Goal: Task Accomplishment & Management: Complete application form

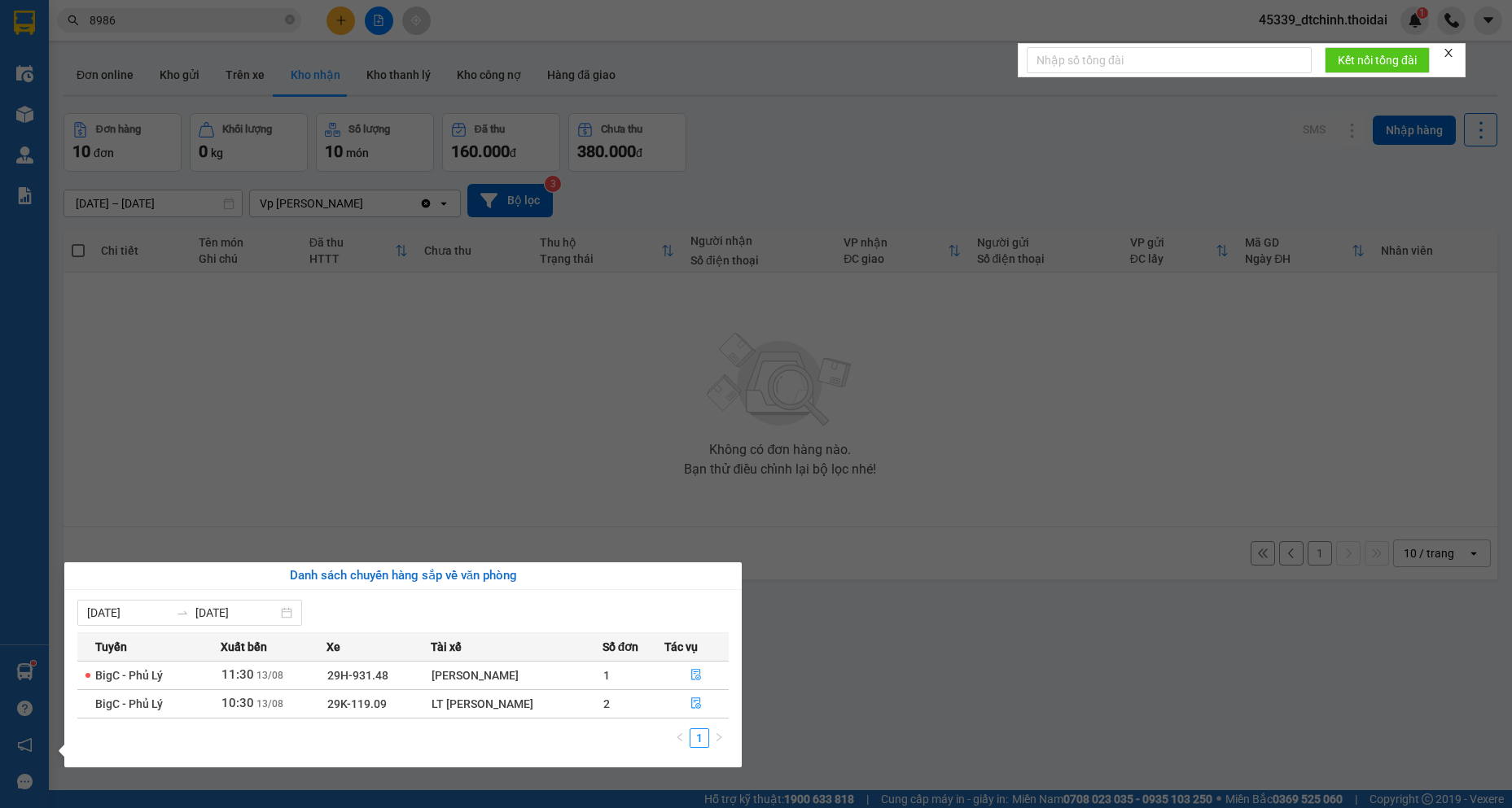
click at [984, 620] on section "Kết quả tìm kiếm ( 95 ) Bộ lọc Mã ĐH Trạng thái Món hàng Thu hộ Tổng cước Chưa …" at bounding box center [756, 404] width 1512 height 808
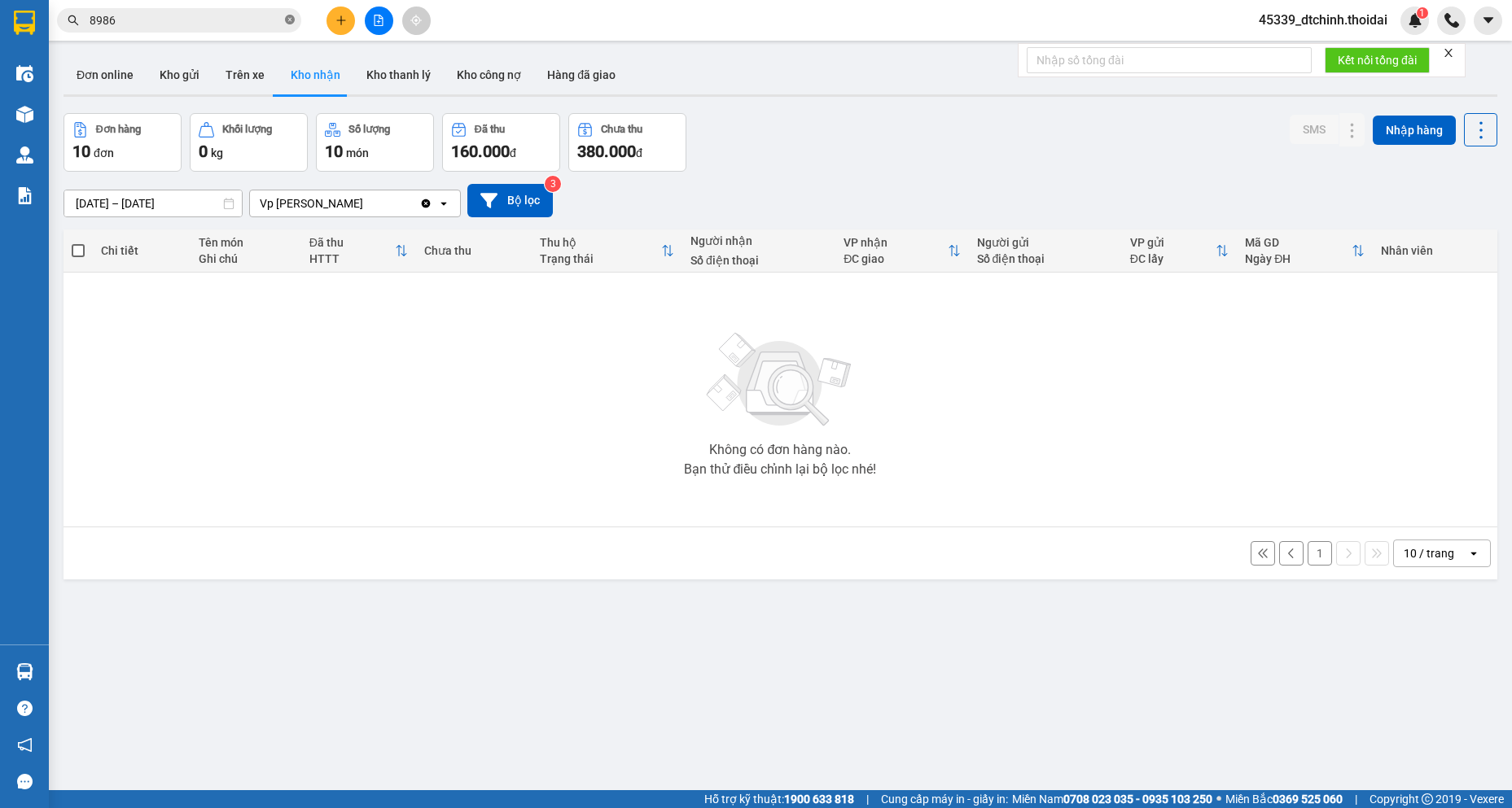
click at [287, 20] on icon "close-circle" at bounding box center [290, 20] width 10 height 10
click at [173, 24] on input "text" at bounding box center [185, 21] width 192 height 18
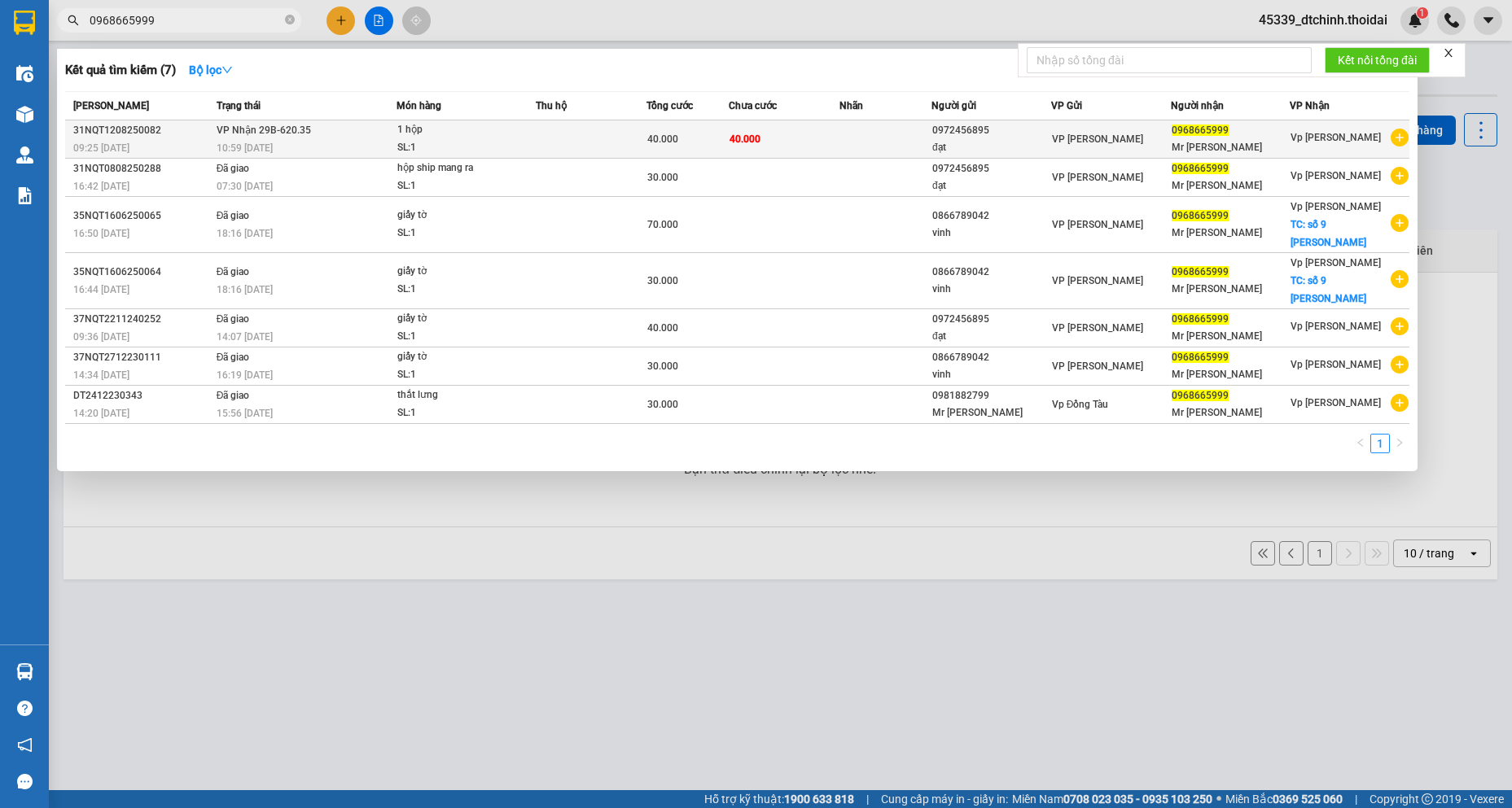
type input "0968665999"
click at [807, 146] on td "40.000" at bounding box center [784, 139] width 111 height 38
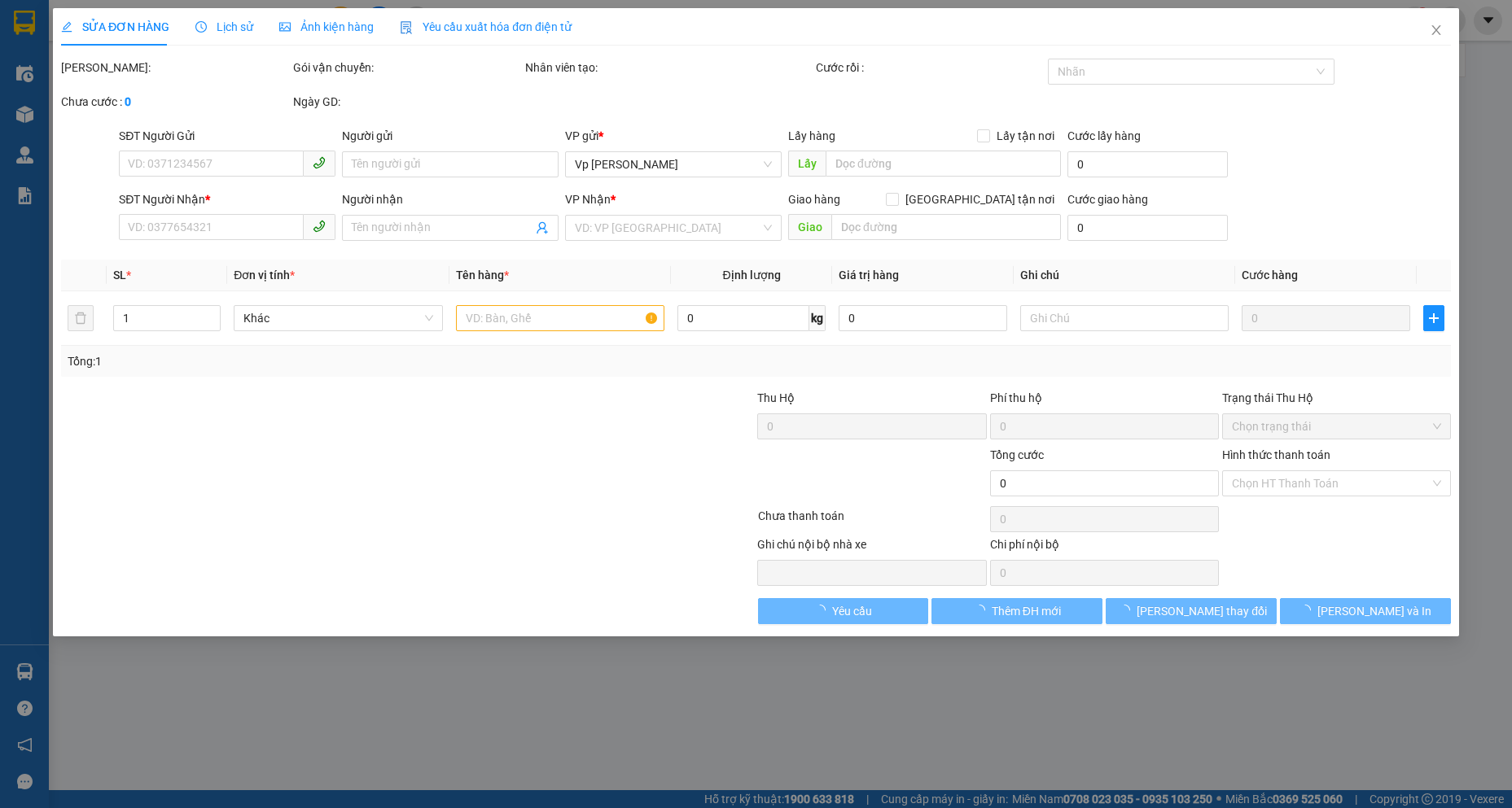
type input "0972456895"
type input "đạt"
type input "0968665999"
type input "Mr [PERSON_NAME]"
type input "40.000"
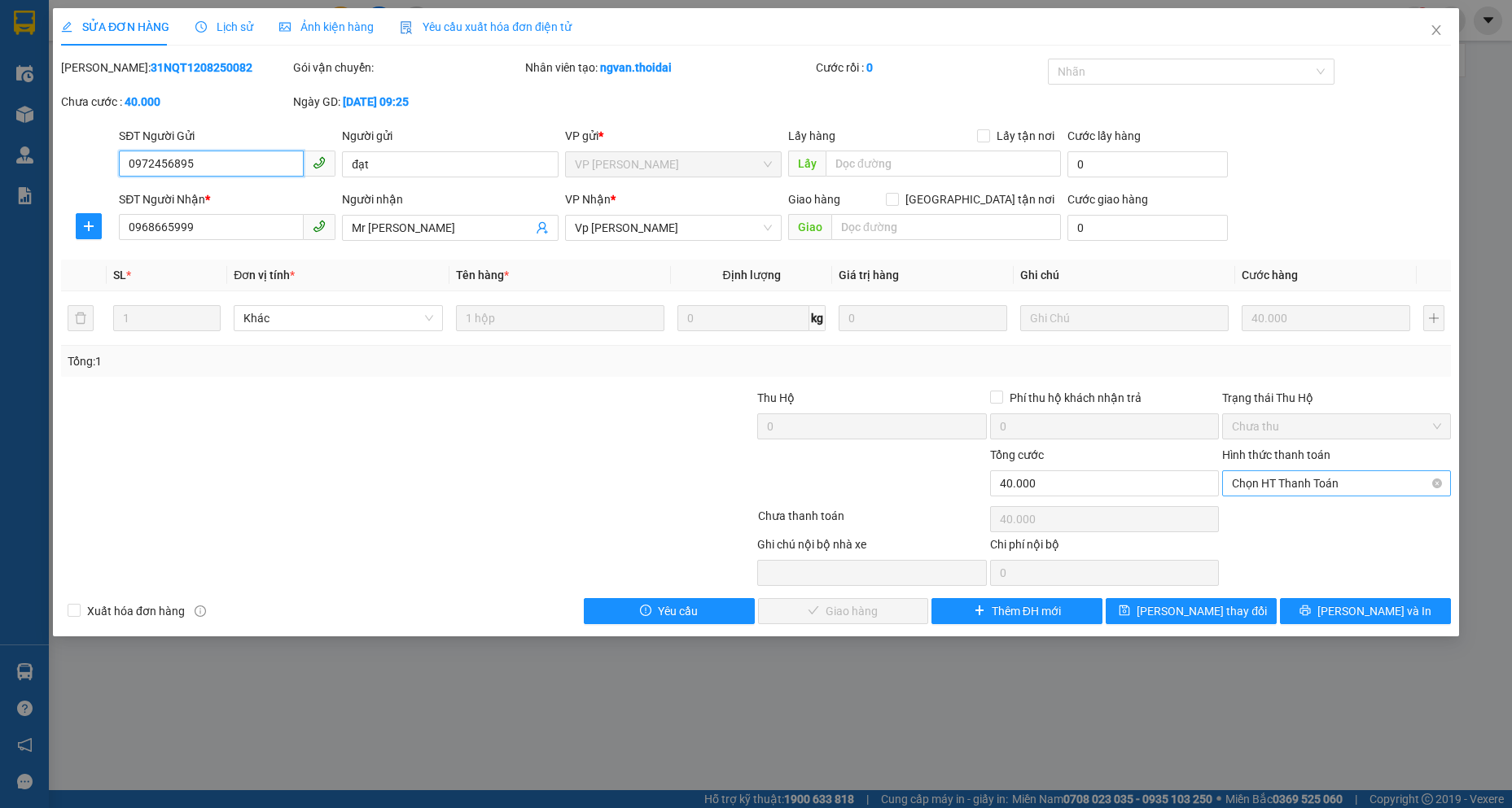
click at [1254, 489] on span "Chọn HT Thanh Toán" at bounding box center [1336, 484] width 209 height 25
click at [1249, 514] on div "Tại văn phòng" at bounding box center [1336, 516] width 209 height 18
type input "0"
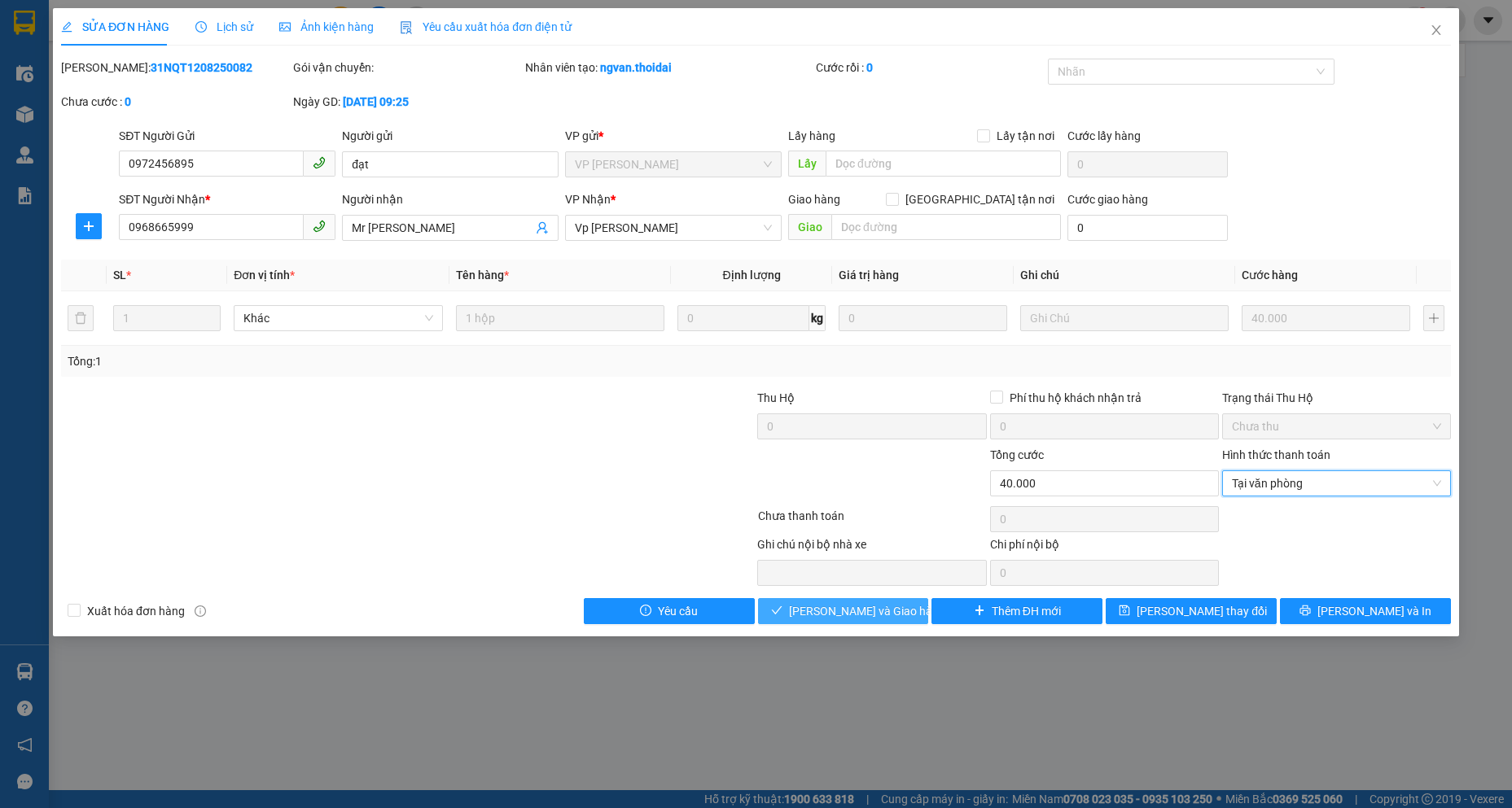
click at [824, 612] on span "[PERSON_NAME] và Giao hàng" at bounding box center [867, 611] width 156 height 18
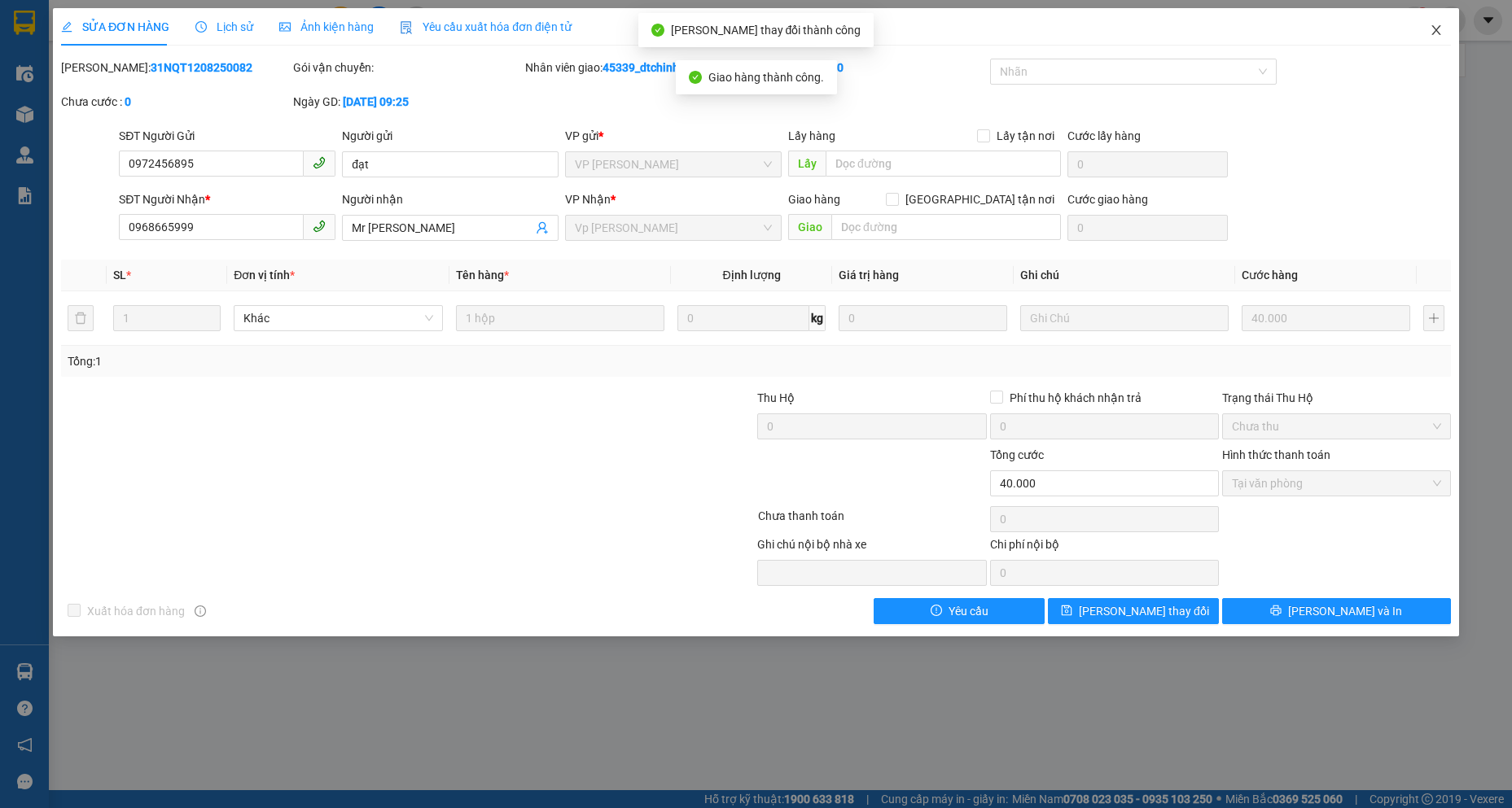
click at [1435, 31] on icon "close" at bounding box center [1436, 30] width 13 height 13
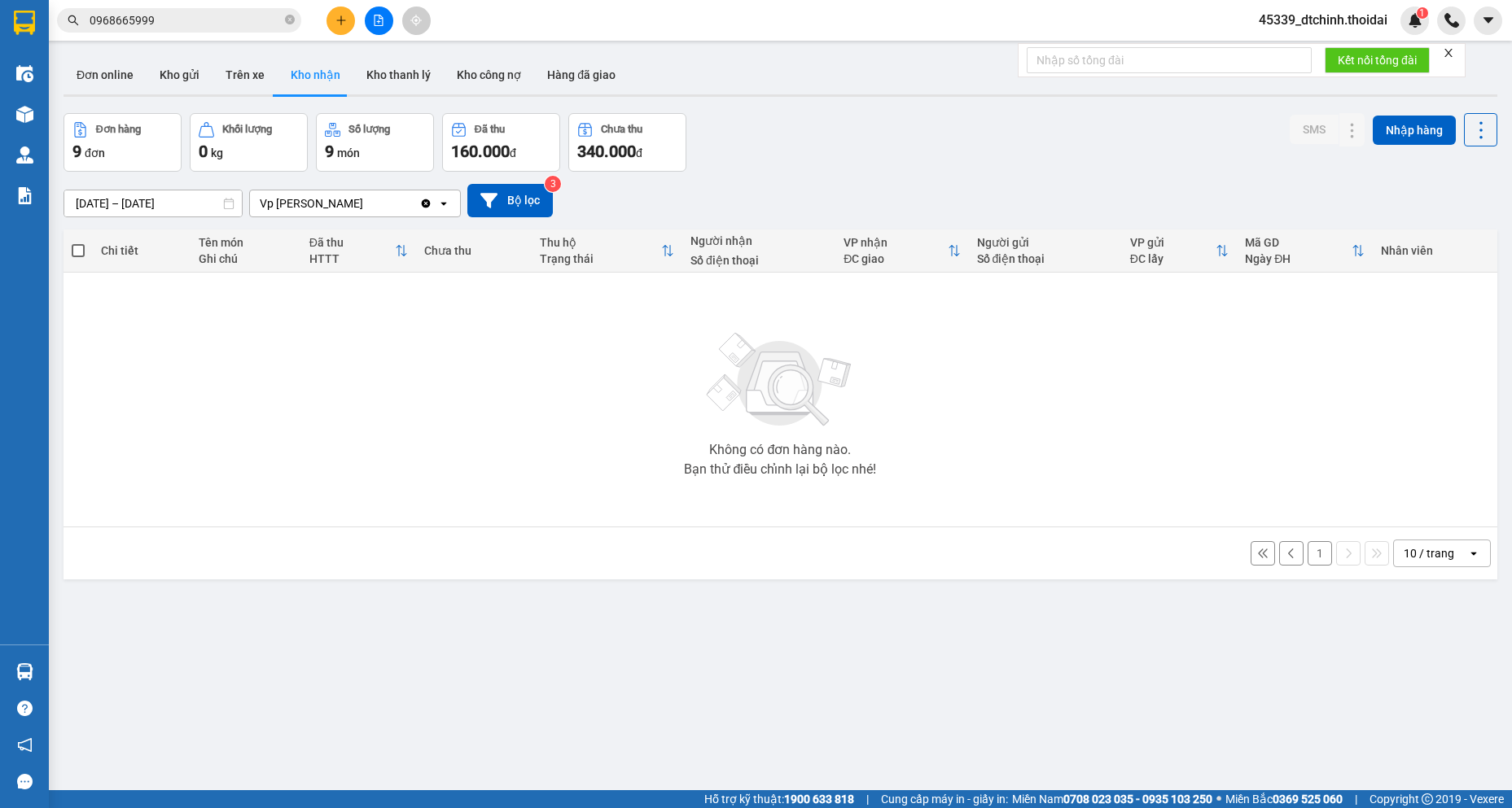
click at [134, 205] on input "[DATE] – [DATE]" at bounding box center [153, 203] width 178 height 26
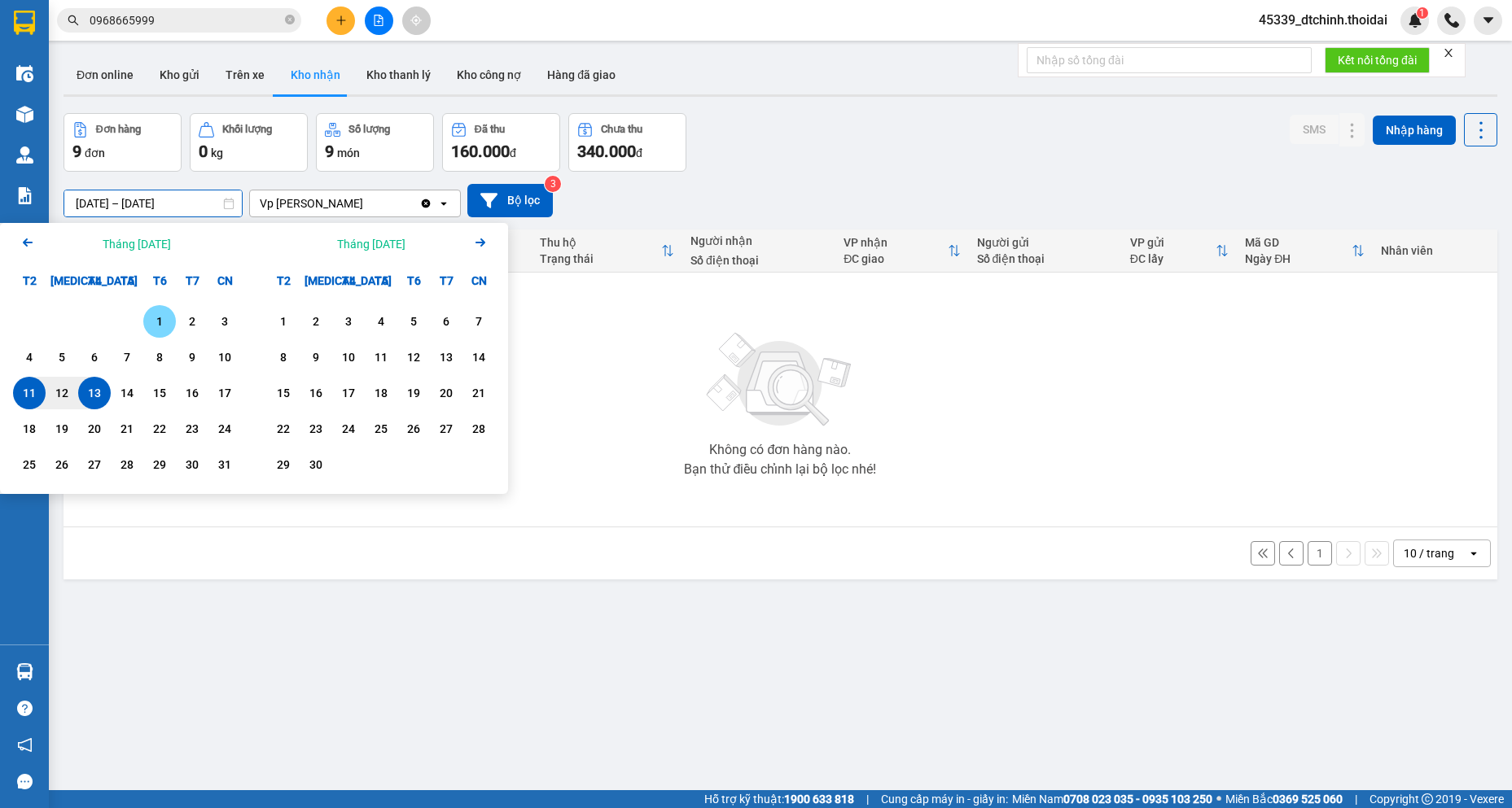
click at [156, 317] on div "1" at bounding box center [160, 322] width 23 height 20
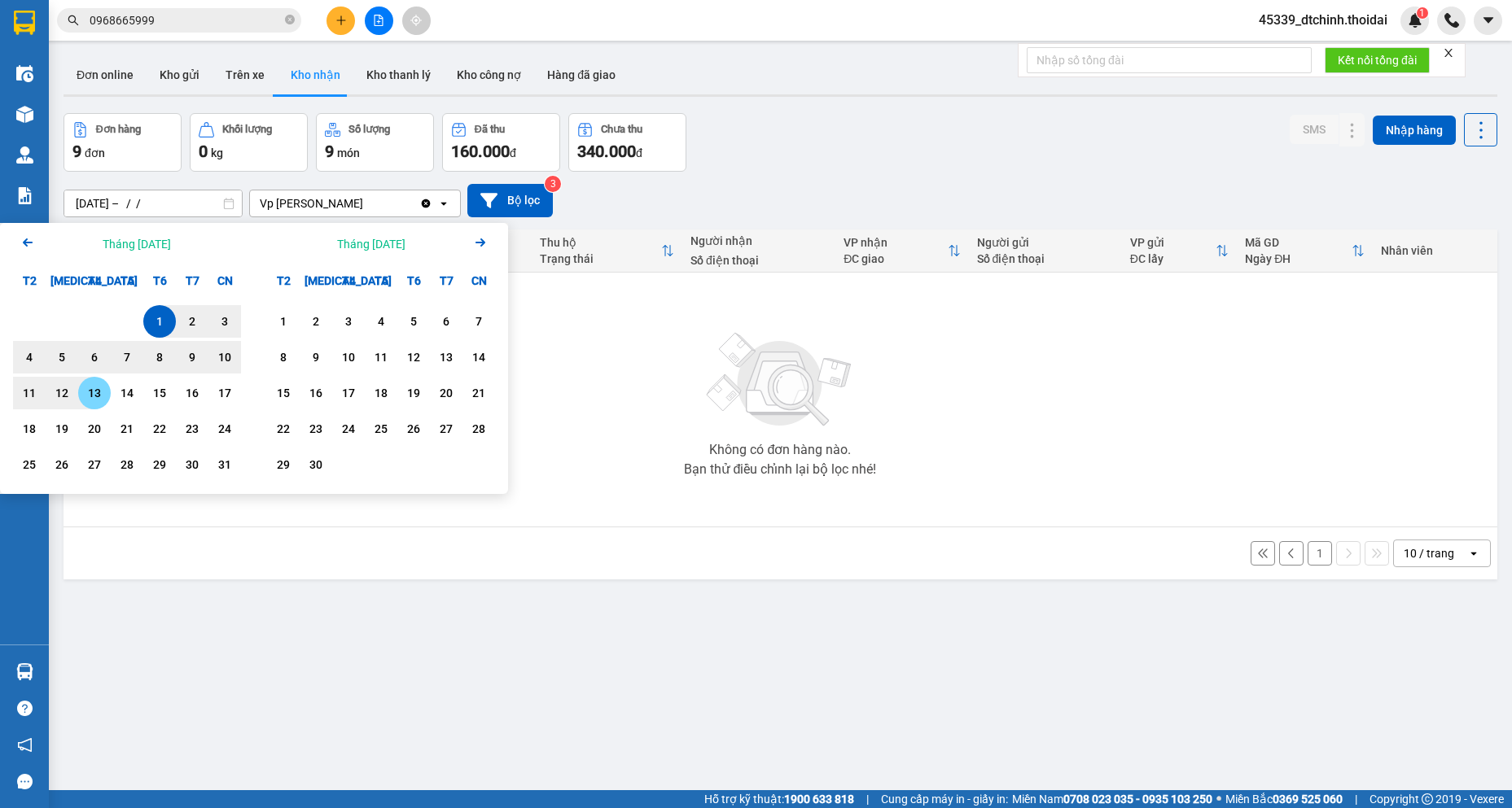
click at [99, 397] on div "13" at bounding box center [95, 393] width 23 height 20
type input "[DATE] – [DATE]"
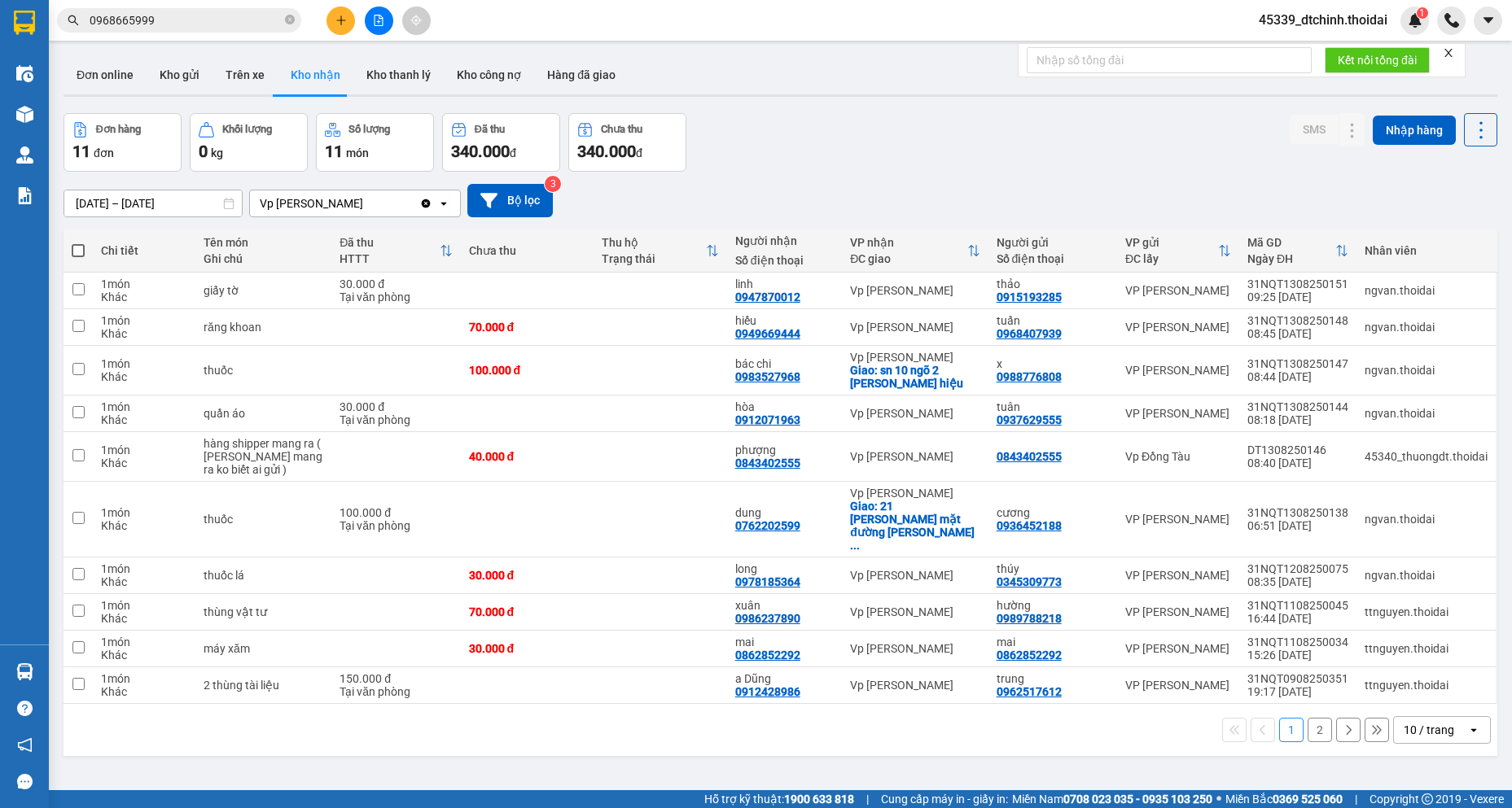
click at [193, 19] on input "0968665999" at bounding box center [185, 21] width 192 height 18
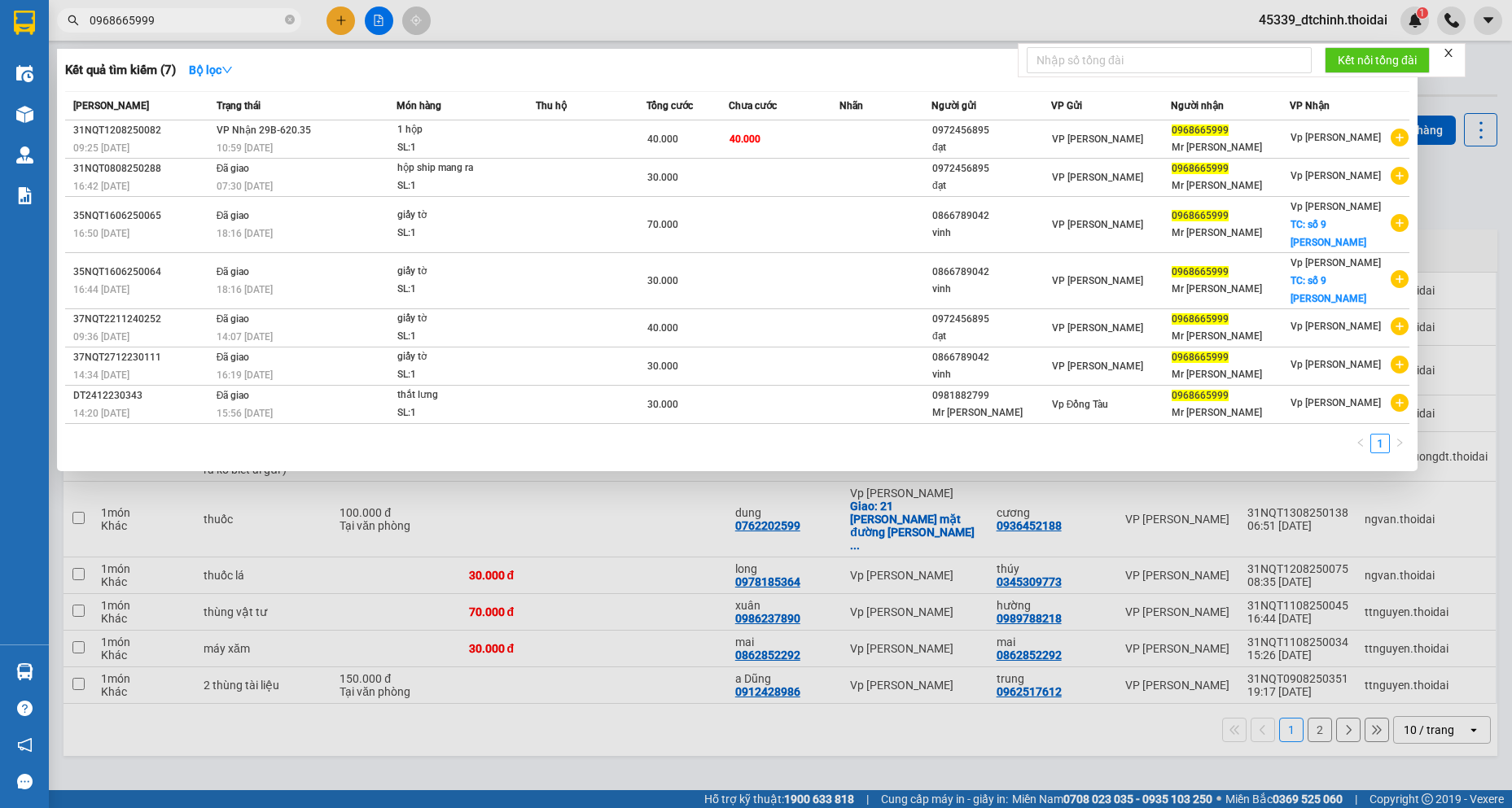
click at [193, 19] on input "0968665999" at bounding box center [185, 21] width 192 height 18
click at [295, 21] on span "0968665999" at bounding box center [179, 21] width 244 height 25
click at [293, 17] on icon "close-circle" at bounding box center [290, 20] width 10 height 10
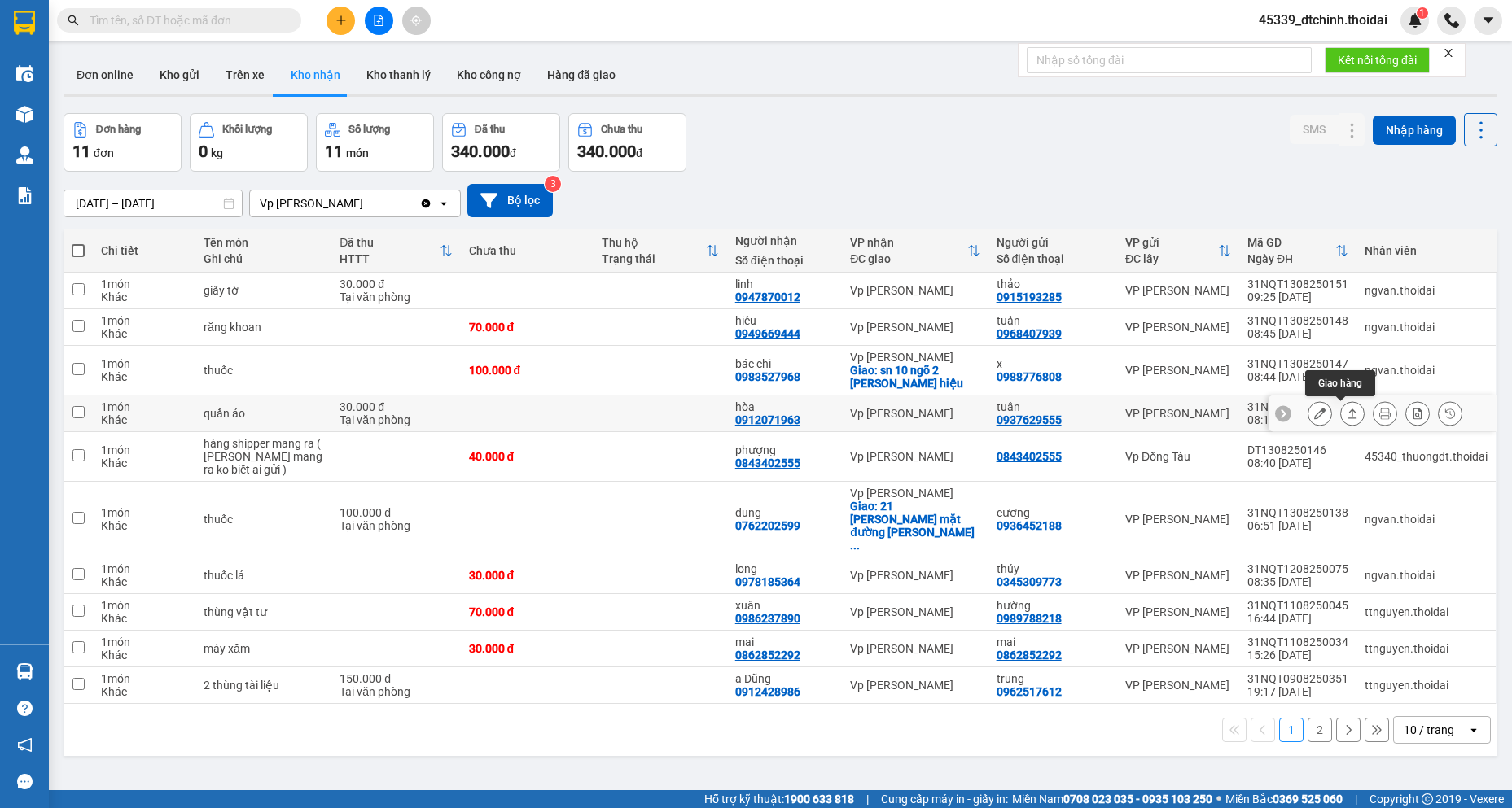
click at [1347, 415] on icon at bounding box center [1352, 413] width 12 height 12
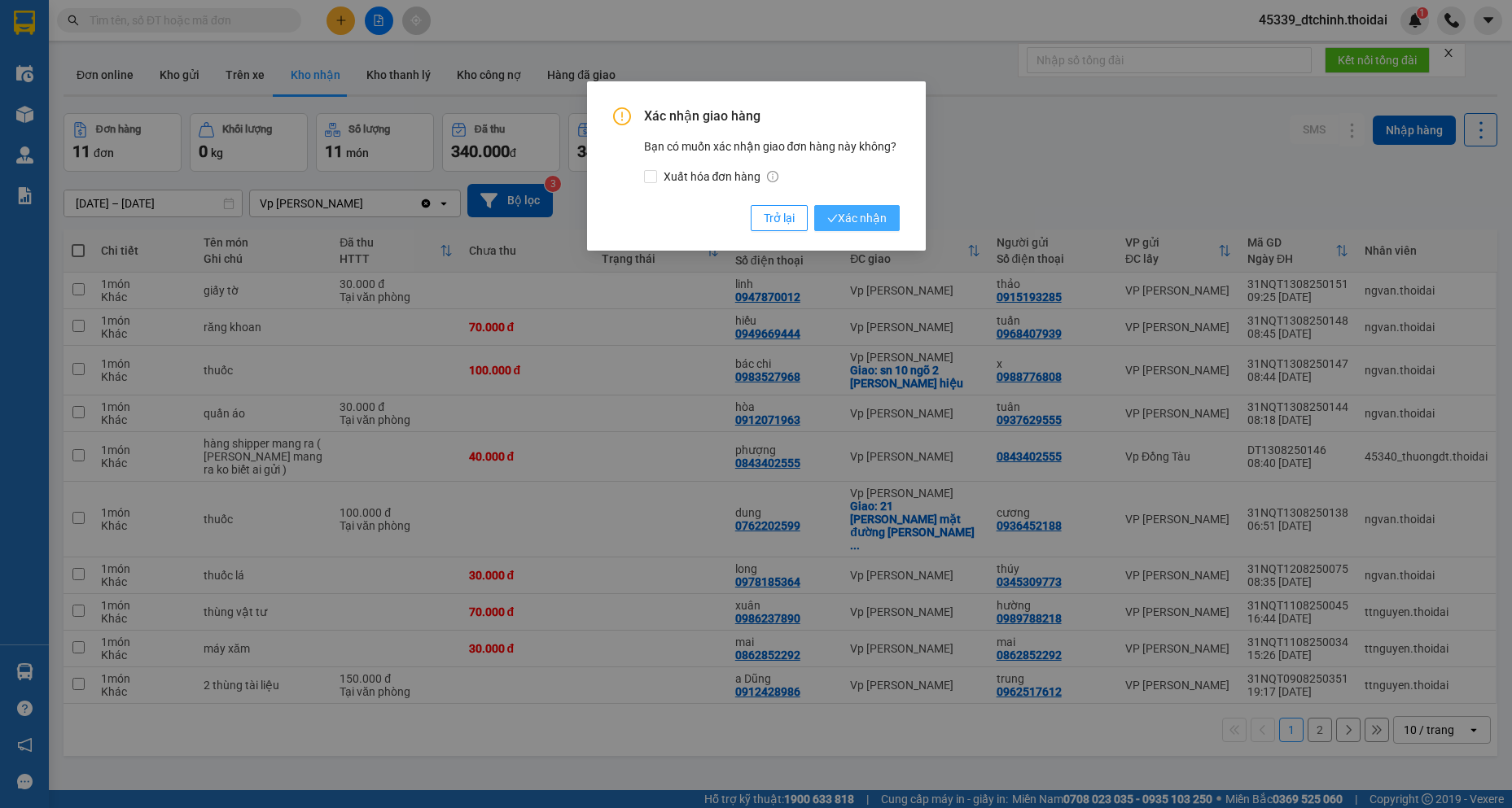
click at [865, 223] on span "Xác nhận" at bounding box center [857, 218] width 59 height 18
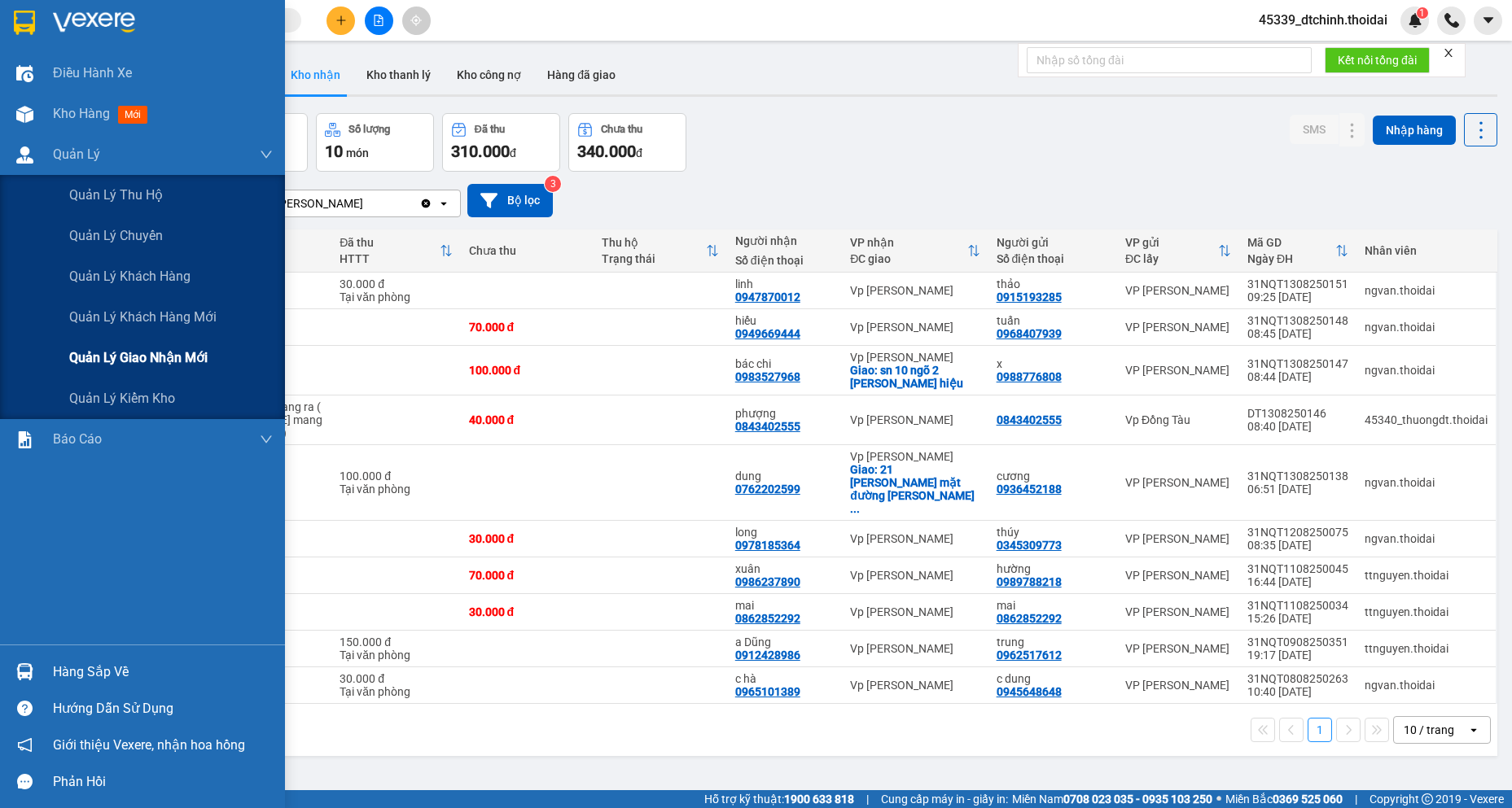
click at [145, 355] on span "Quản lý giao nhận mới" at bounding box center [138, 357] width 138 height 21
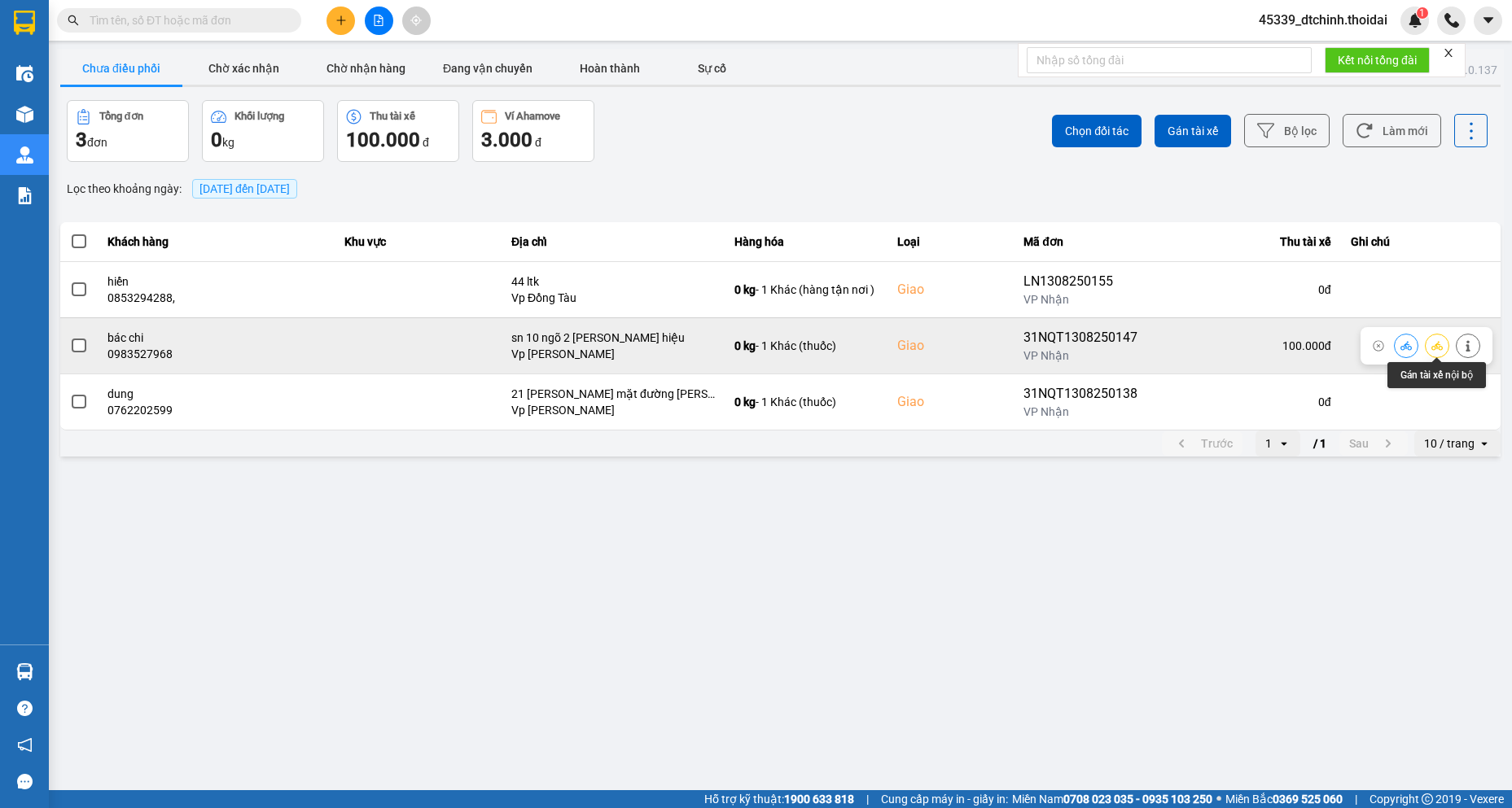
click at [1442, 351] on icon at bounding box center [1437, 346] width 12 height 12
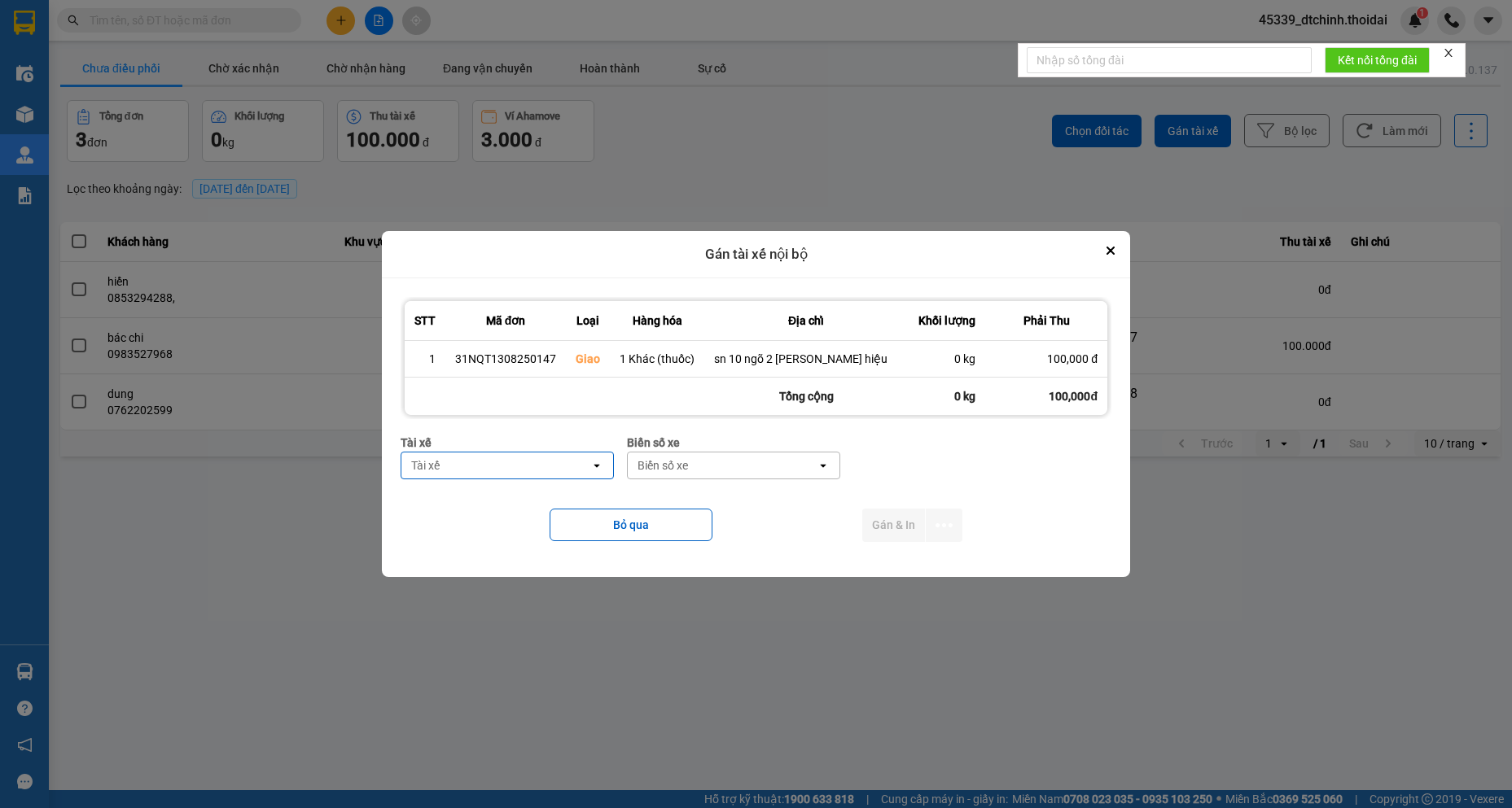
click at [526, 472] on div "Tài xế" at bounding box center [495, 466] width 188 height 26
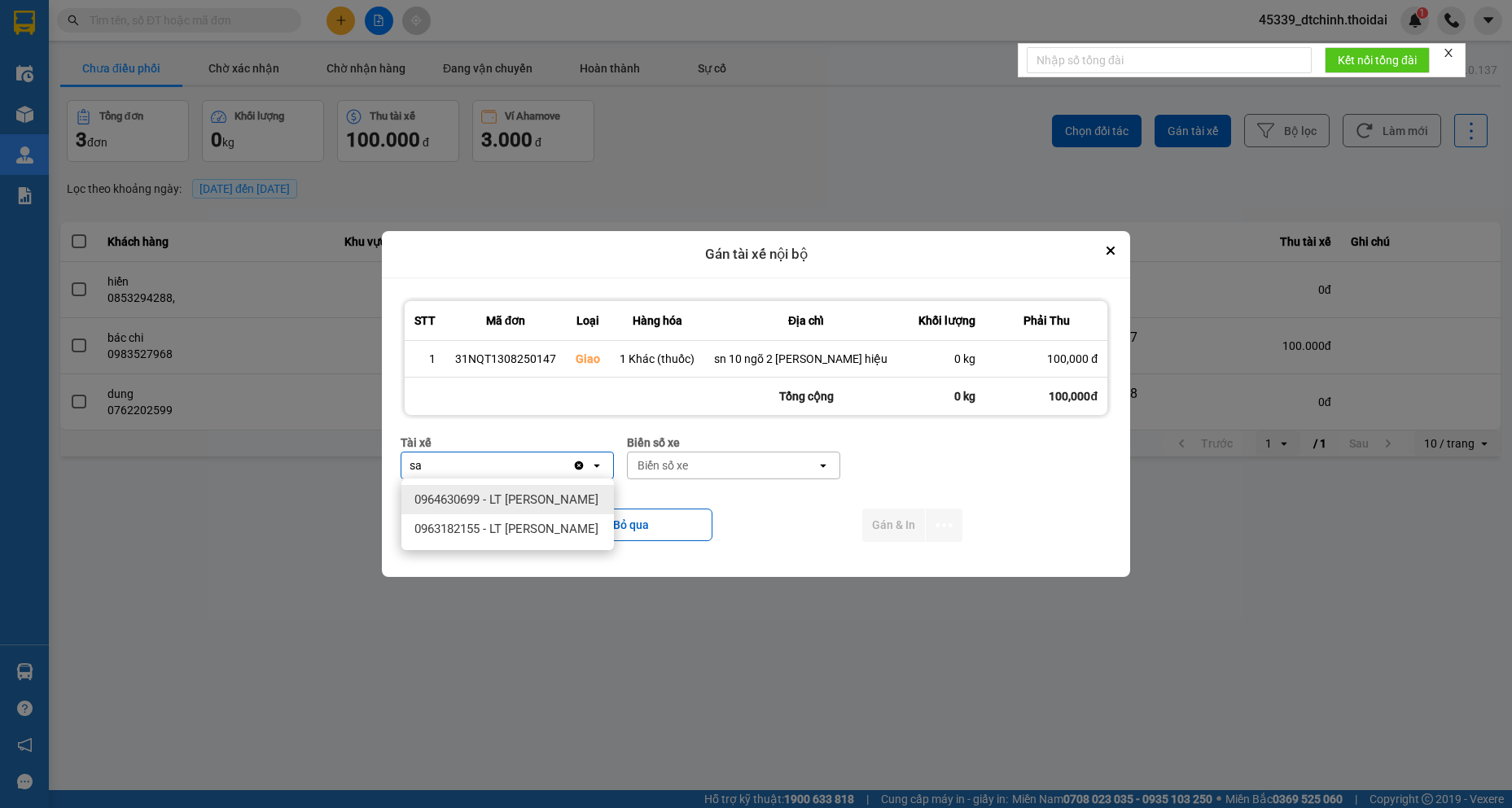
type input "sa"
click at [523, 508] on span "0964630699 - LT [PERSON_NAME]" at bounding box center [506, 499] width 184 height 16
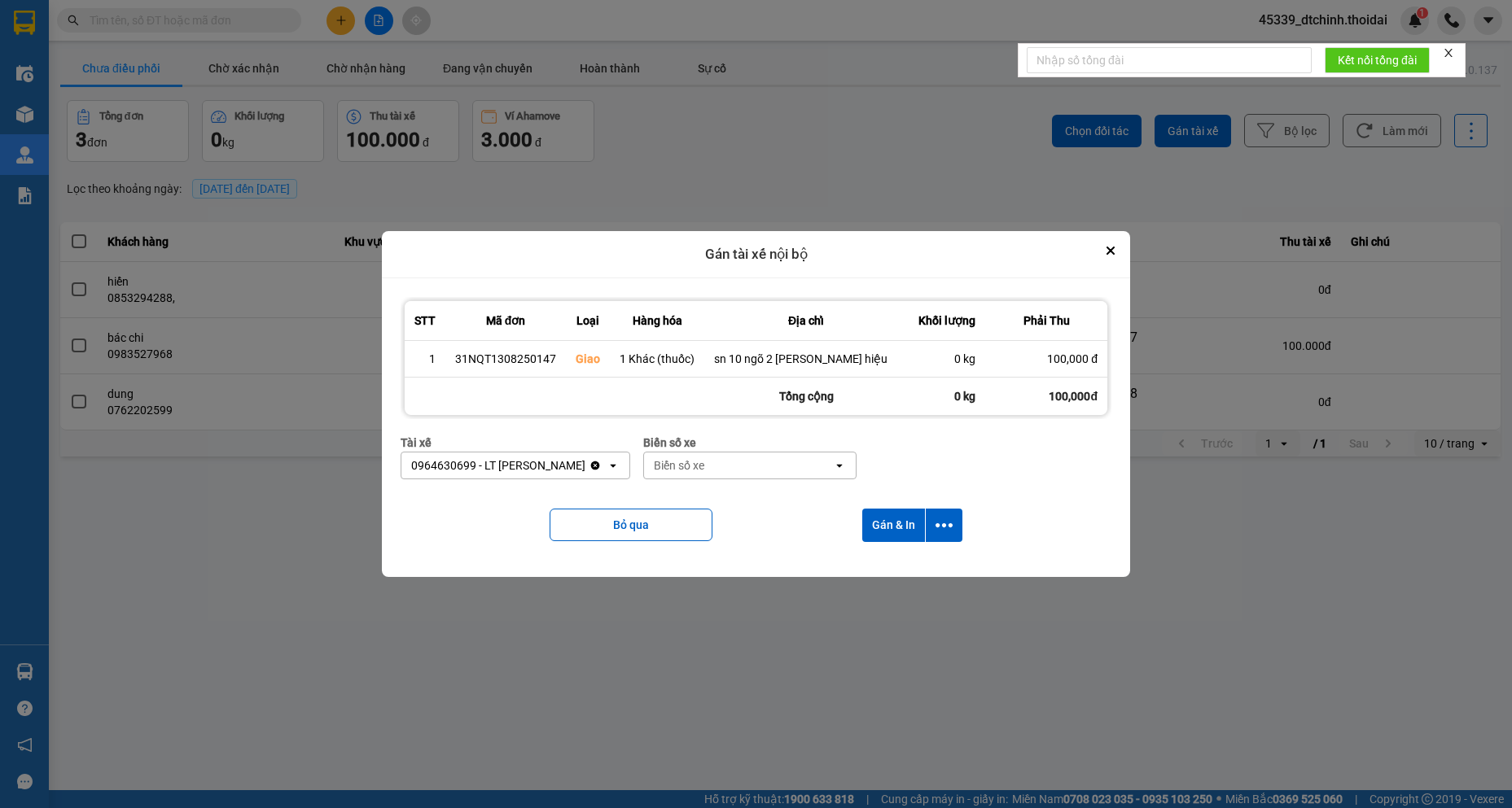
click at [726, 467] on div "Biển số xe" at bounding box center [737, 466] width 188 height 26
type input "58"
click at [741, 505] on div "29B-622.58" at bounding box center [760, 499] width 212 height 30
click at [876, 522] on button "Gán & In" at bounding box center [893, 525] width 63 height 34
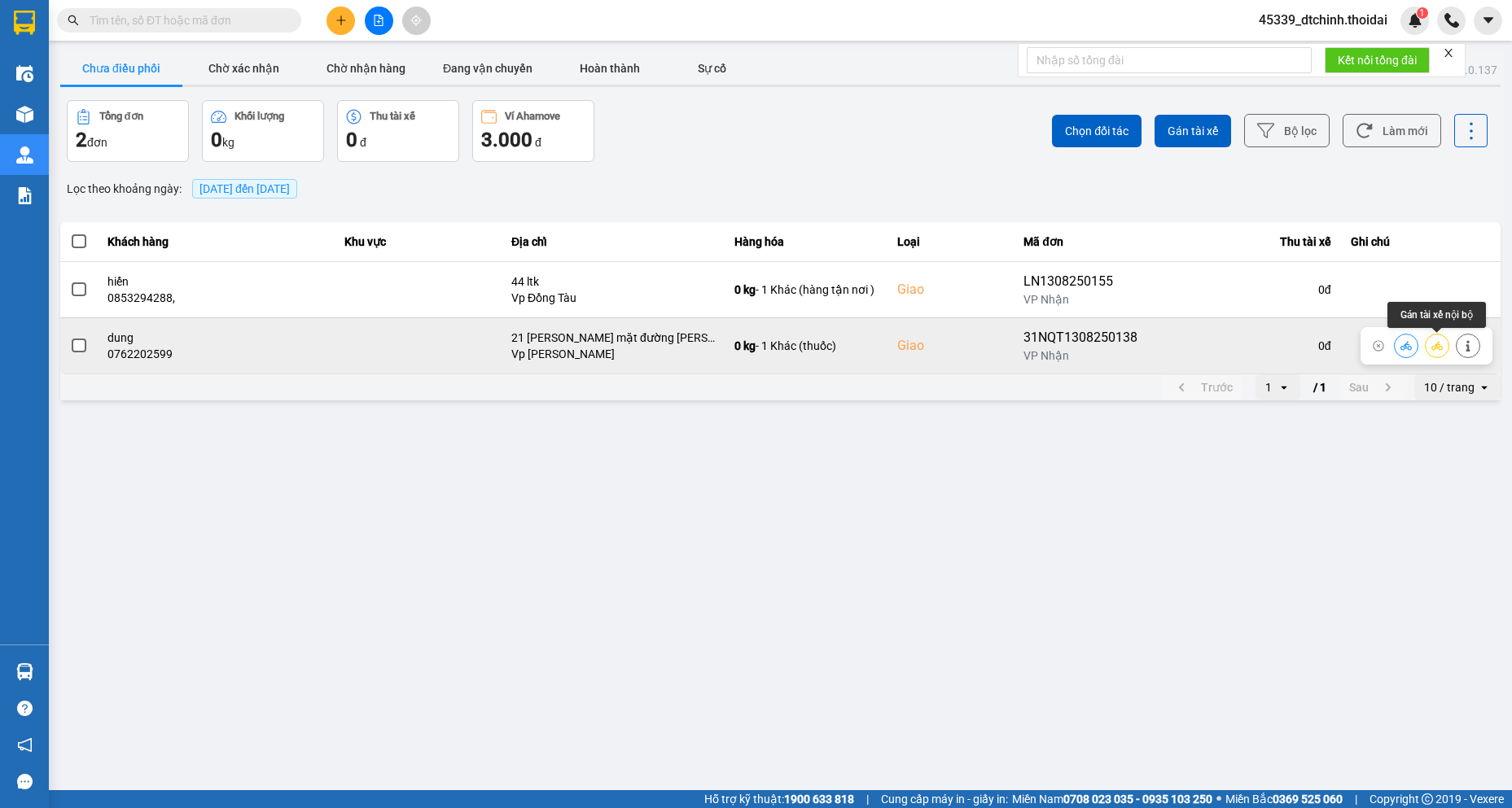
click at [1447, 349] on button at bounding box center [1437, 346] width 23 height 29
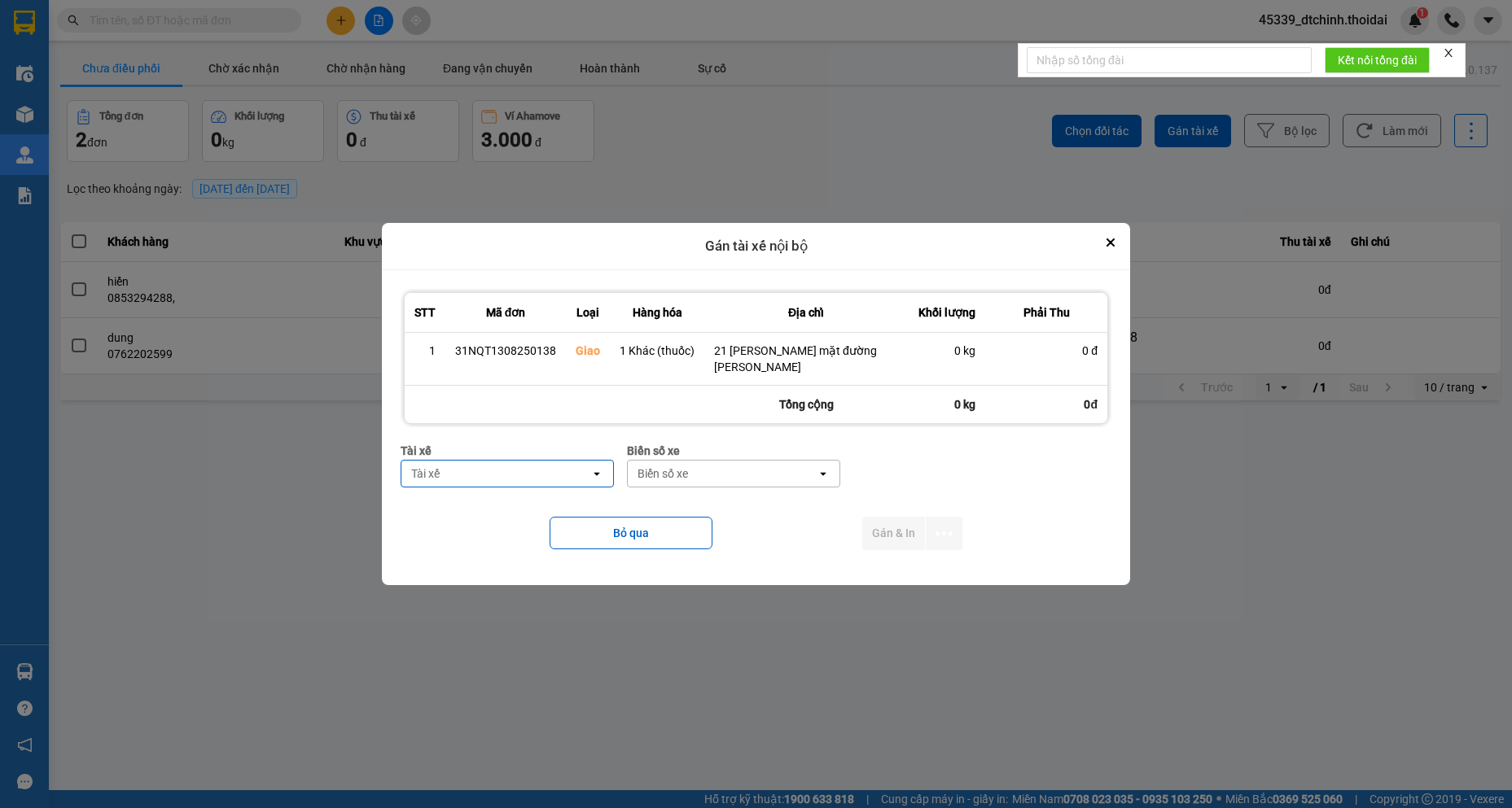
click at [567, 465] on div "Tài xế" at bounding box center [495, 474] width 188 height 26
type input "thế"
click at [534, 546] on div "0977825225 - TC [PERSON_NAME]" at bounding box center [508, 537] width 212 height 30
click at [761, 478] on div "Biển số xe" at bounding box center [740, 474] width 188 height 26
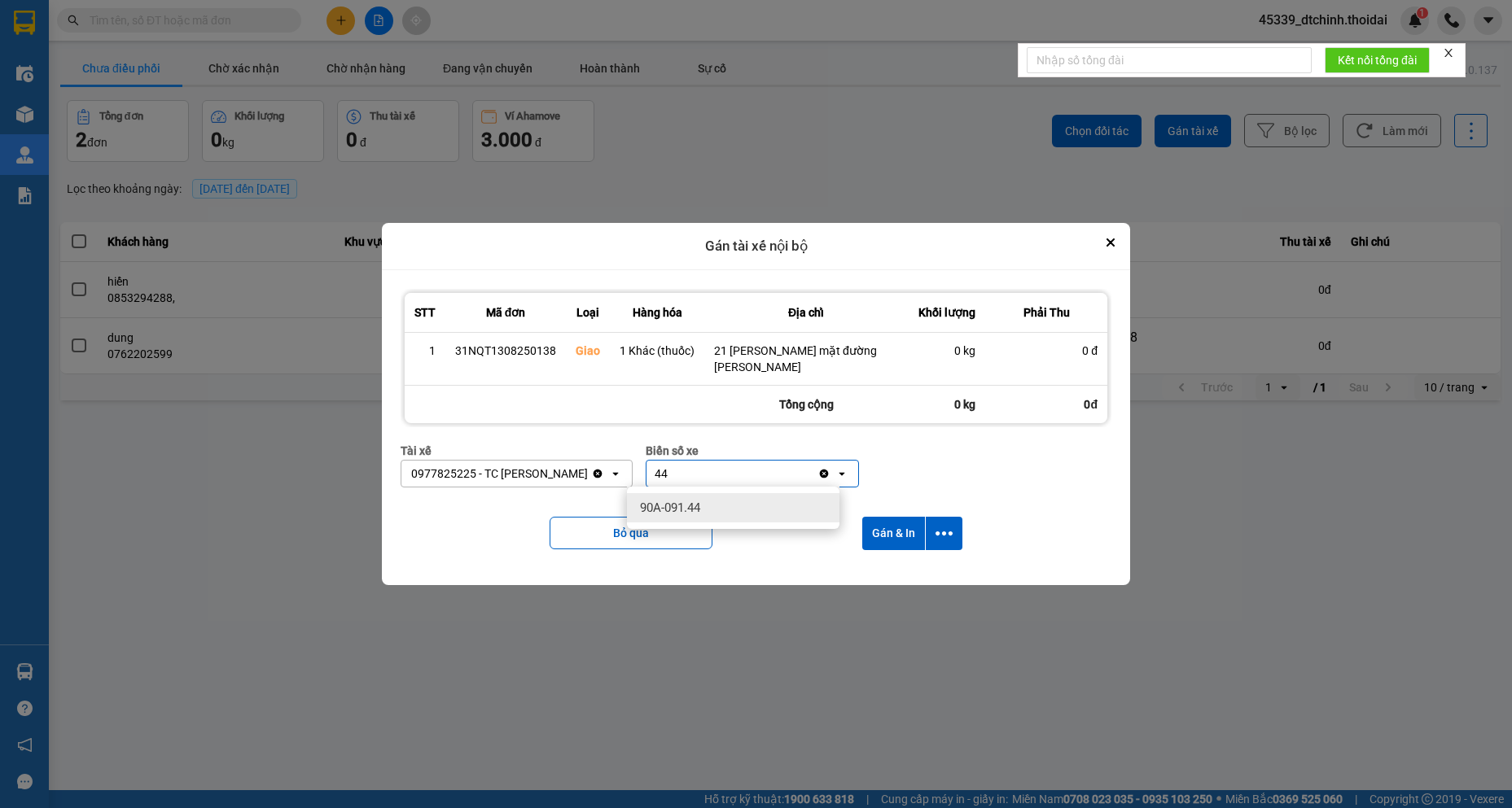
type input "44"
click at [739, 508] on div "90A-091.44" at bounding box center [733, 508] width 212 height 30
click at [885, 535] on button "Gán & In" at bounding box center [893, 533] width 63 height 34
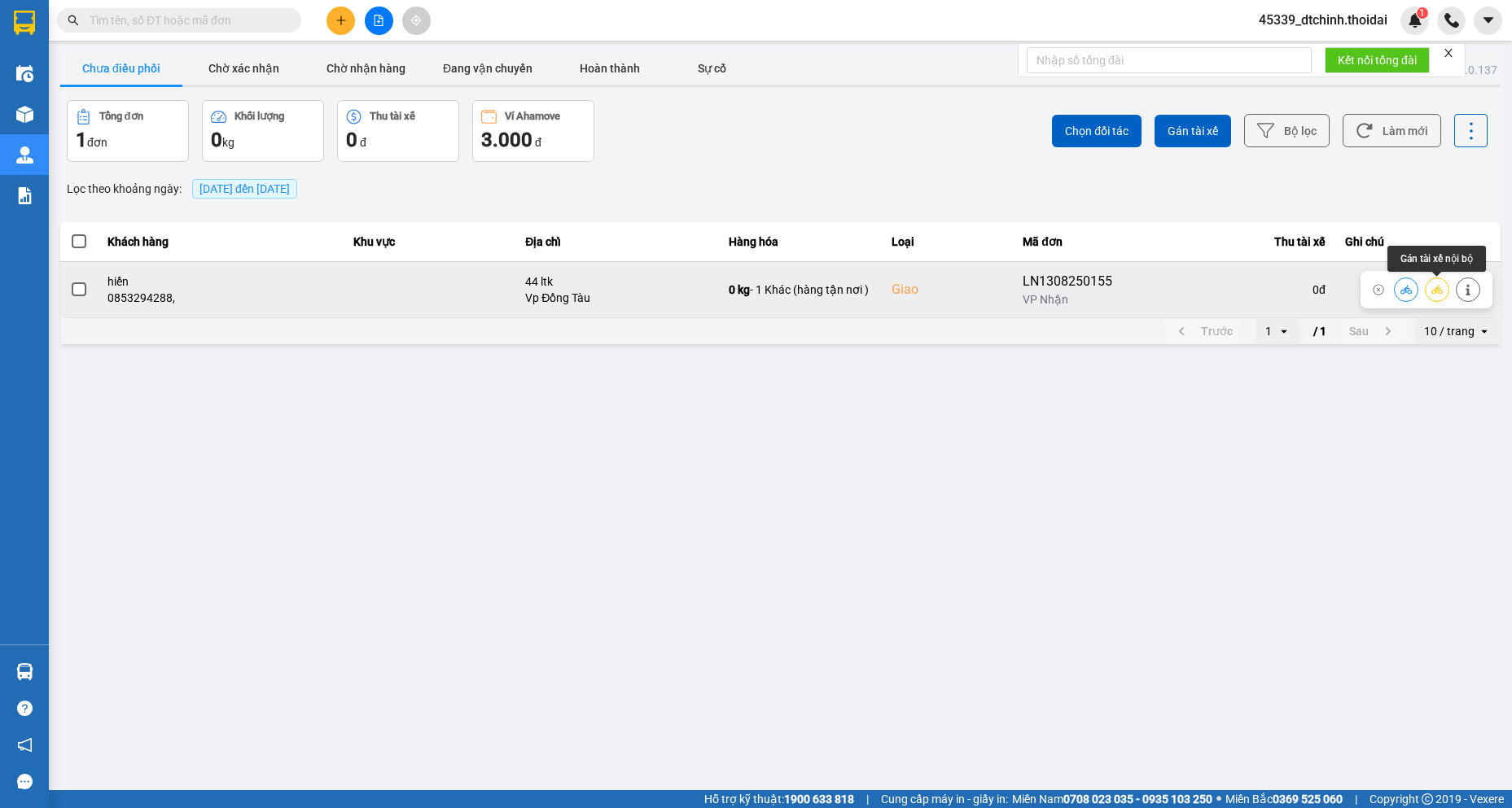
click at [1435, 291] on icon at bounding box center [1437, 289] width 12 height 9
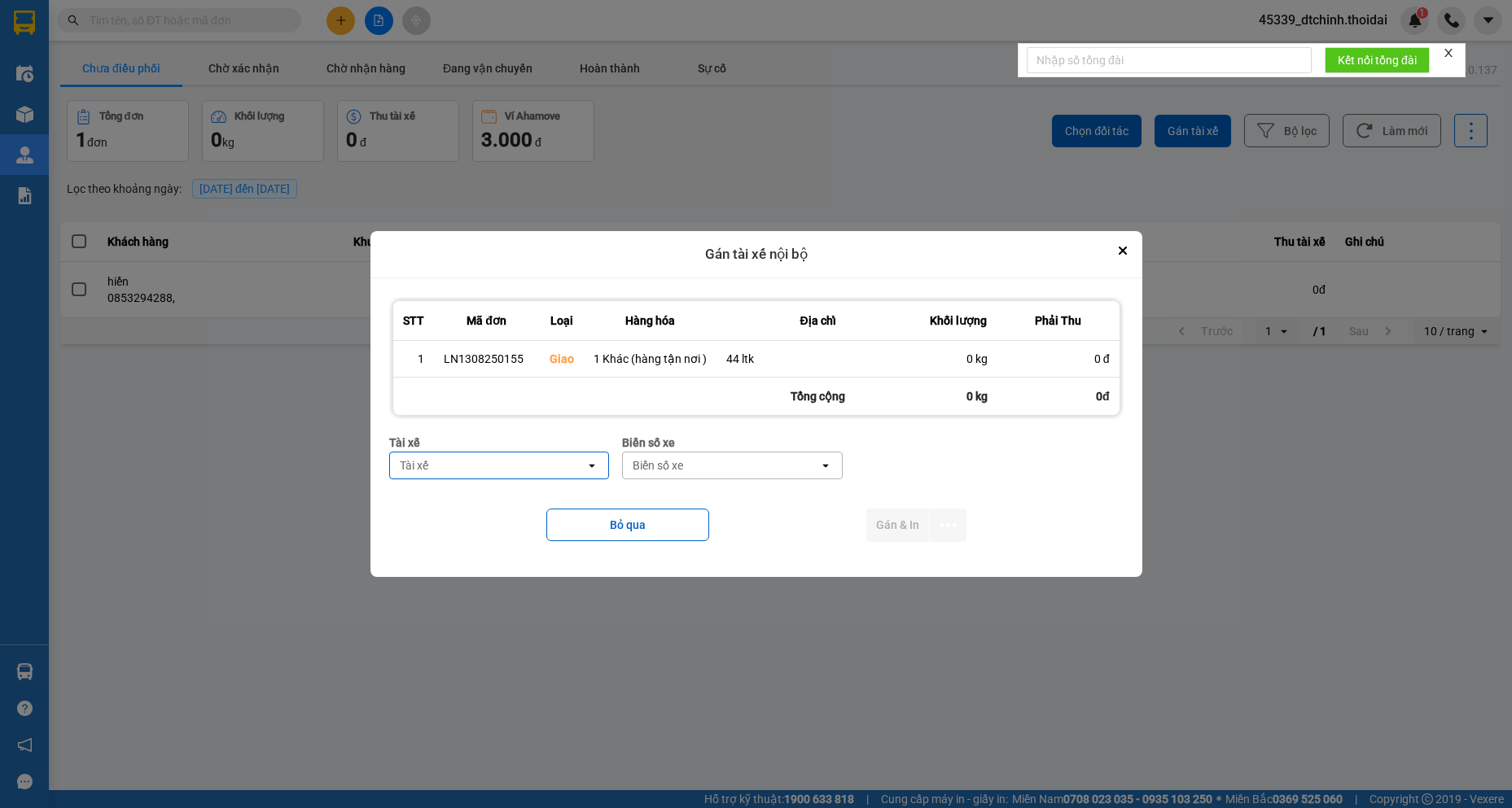
click at [505, 463] on div "Tài xế" at bounding box center [488, 466] width 196 height 26
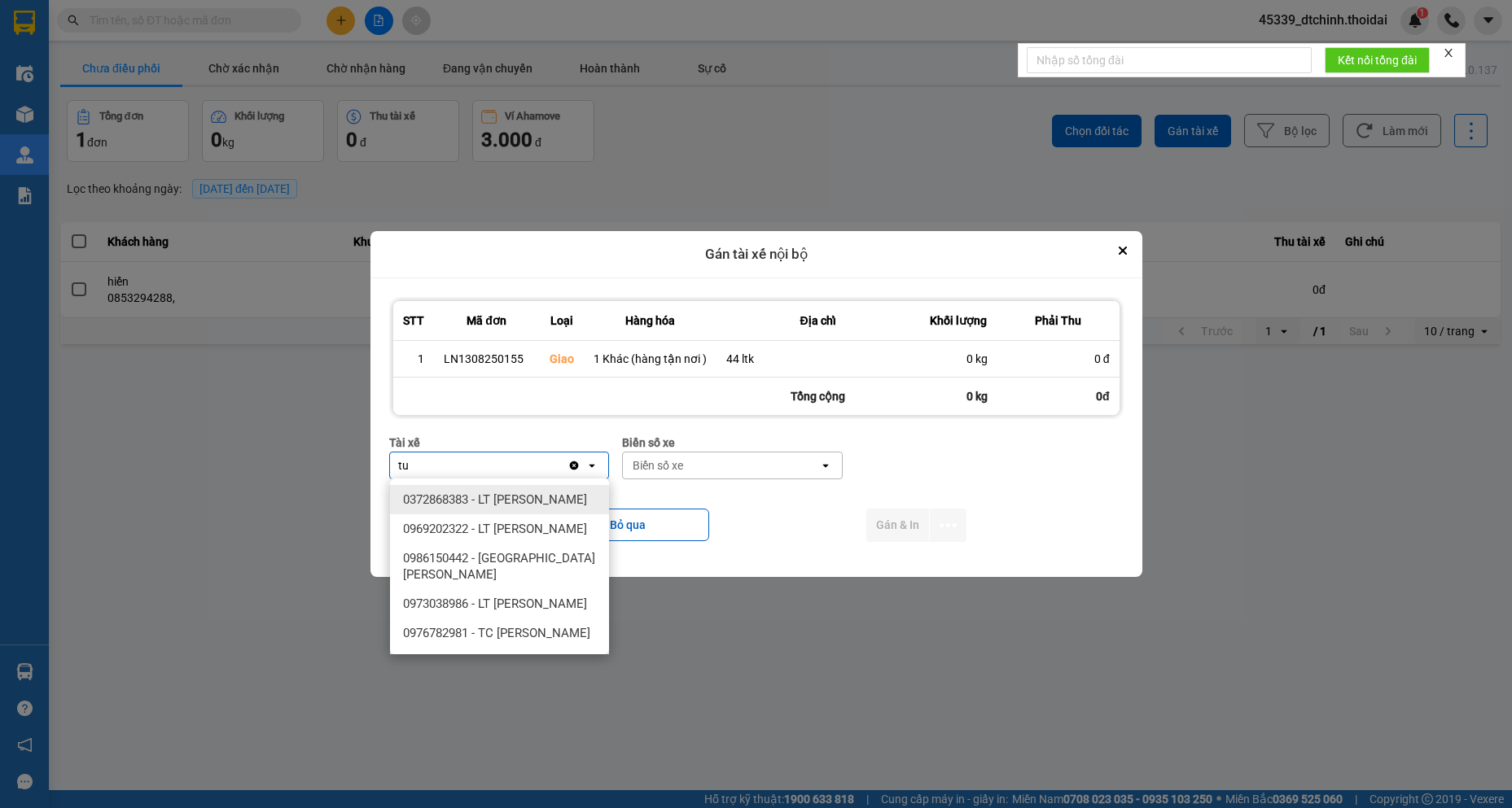
type input "tu"
click at [1204, 529] on div at bounding box center [756, 404] width 1512 height 808
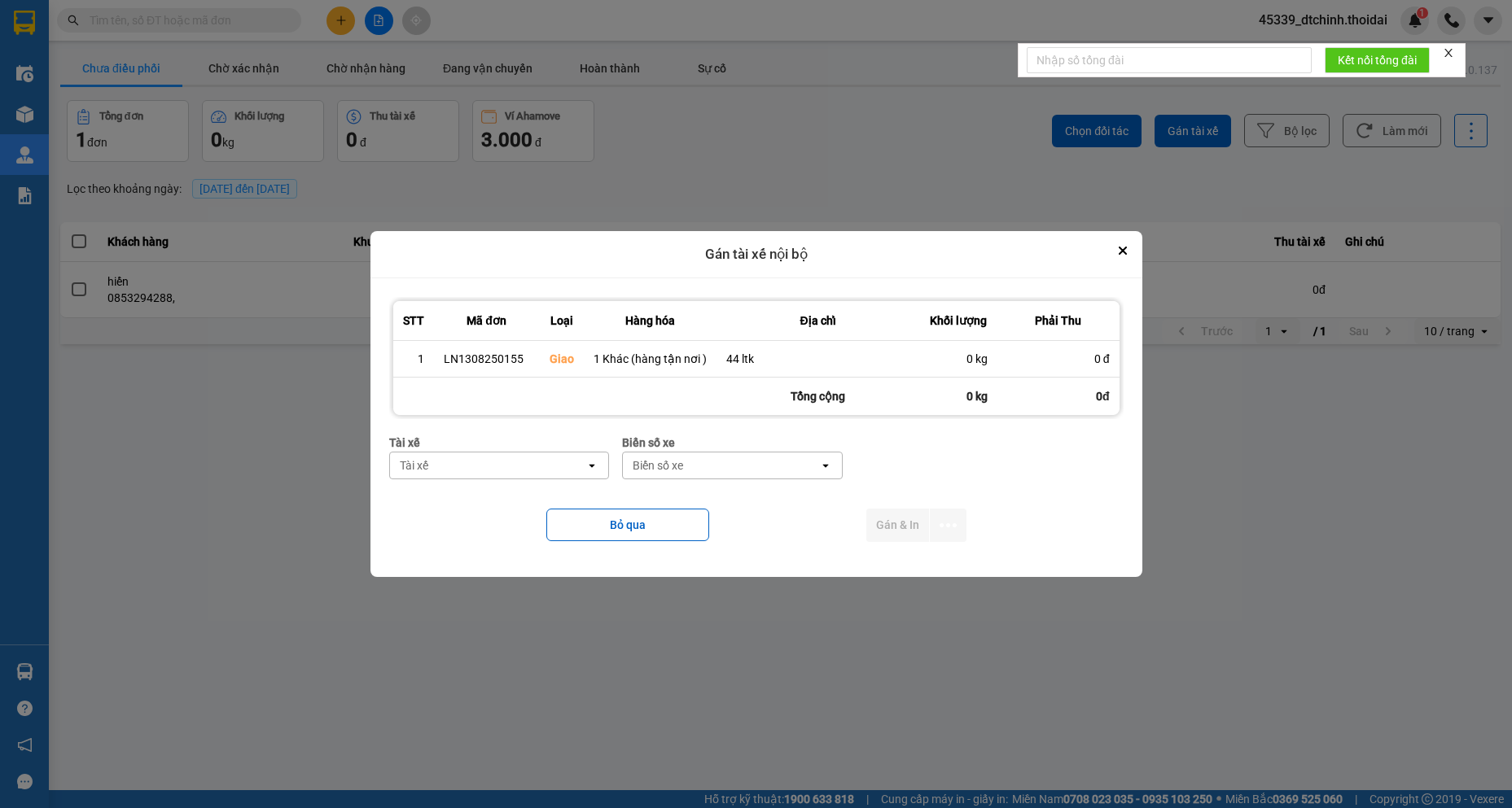
click at [477, 469] on div "Tài xế" at bounding box center [488, 466] width 196 height 26
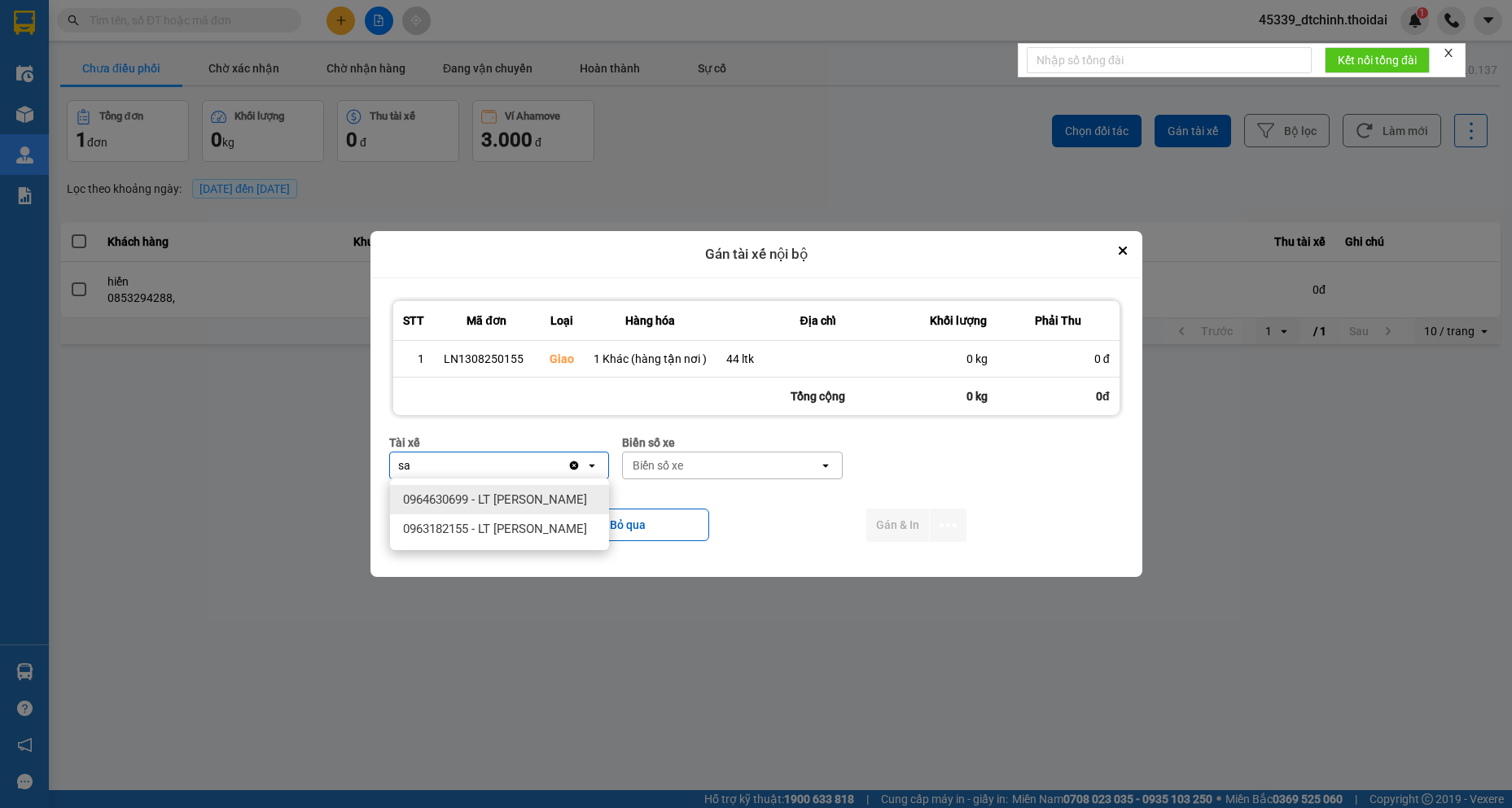
type input "sa"
click at [496, 494] on span "0964630699 - LT [PERSON_NAME]" at bounding box center [495, 499] width 184 height 16
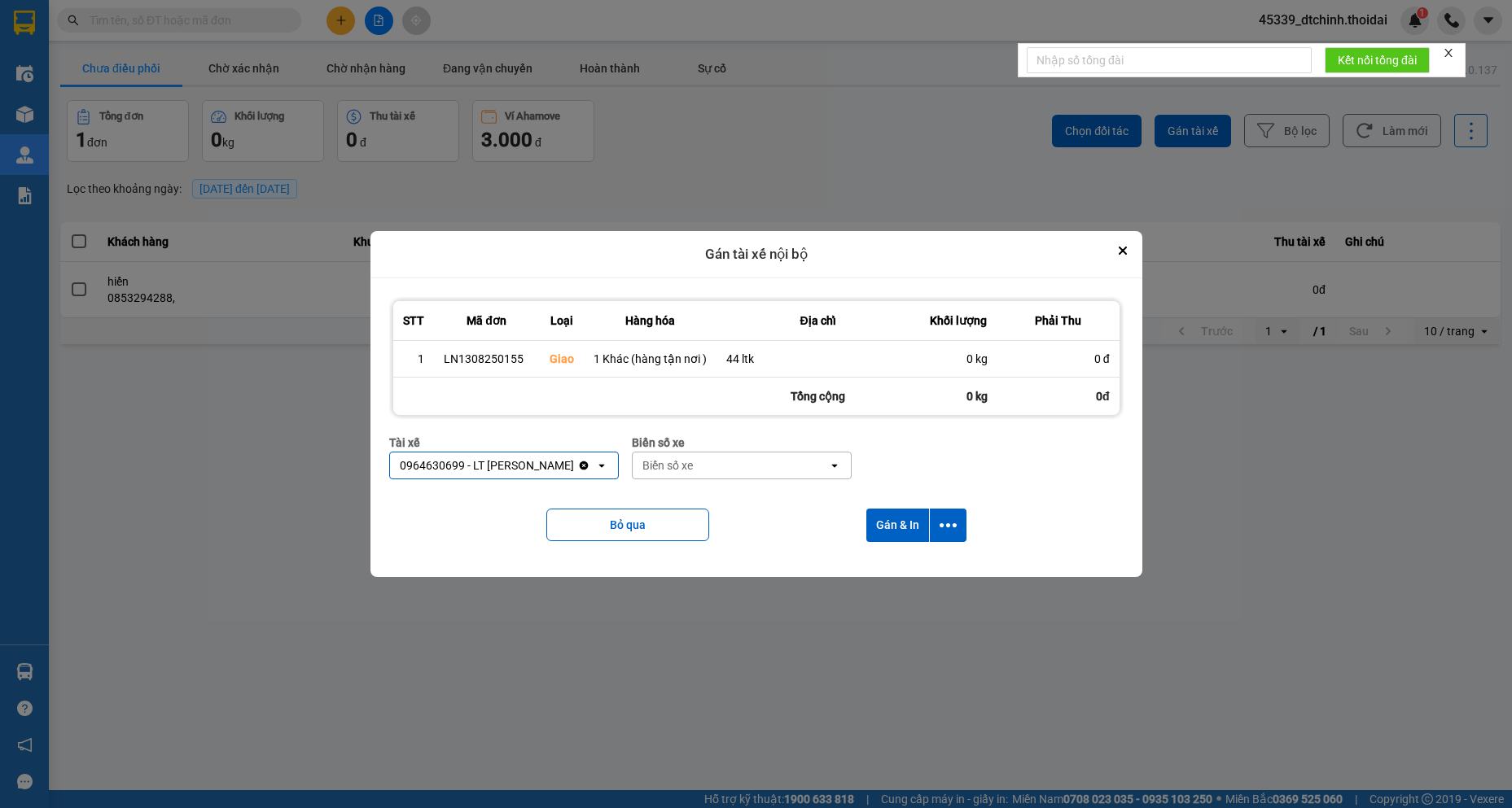
click at [732, 474] on div "Biển số xe" at bounding box center [730, 466] width 196 height 26
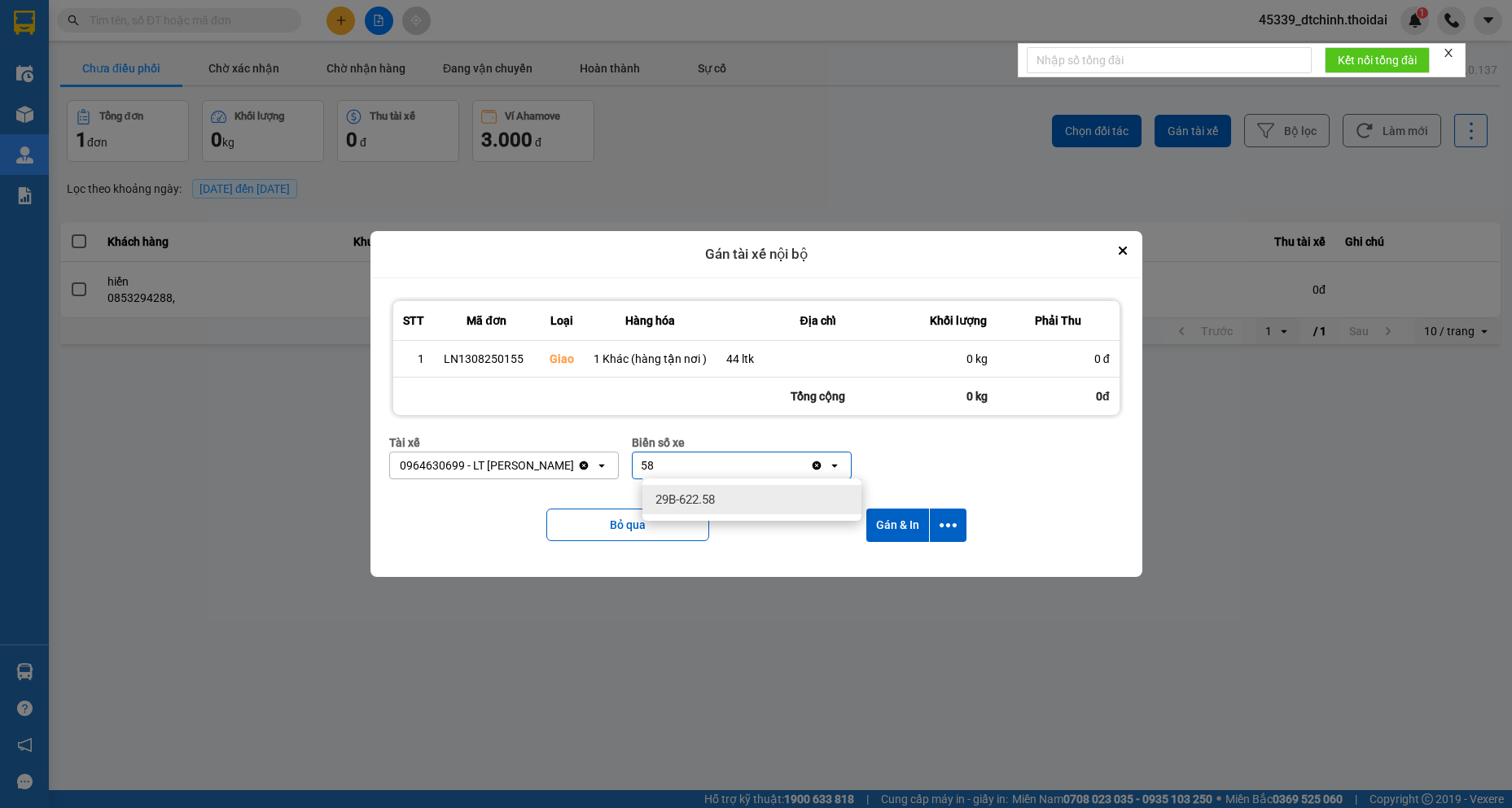
type input "58"
click at [736, 489] on div "29B-622.58" at bounding box center [751, 499] width 219 height 30
click at [898, 521] on button "Gán & In" at bounding box center [897, 525] width 63 height 34
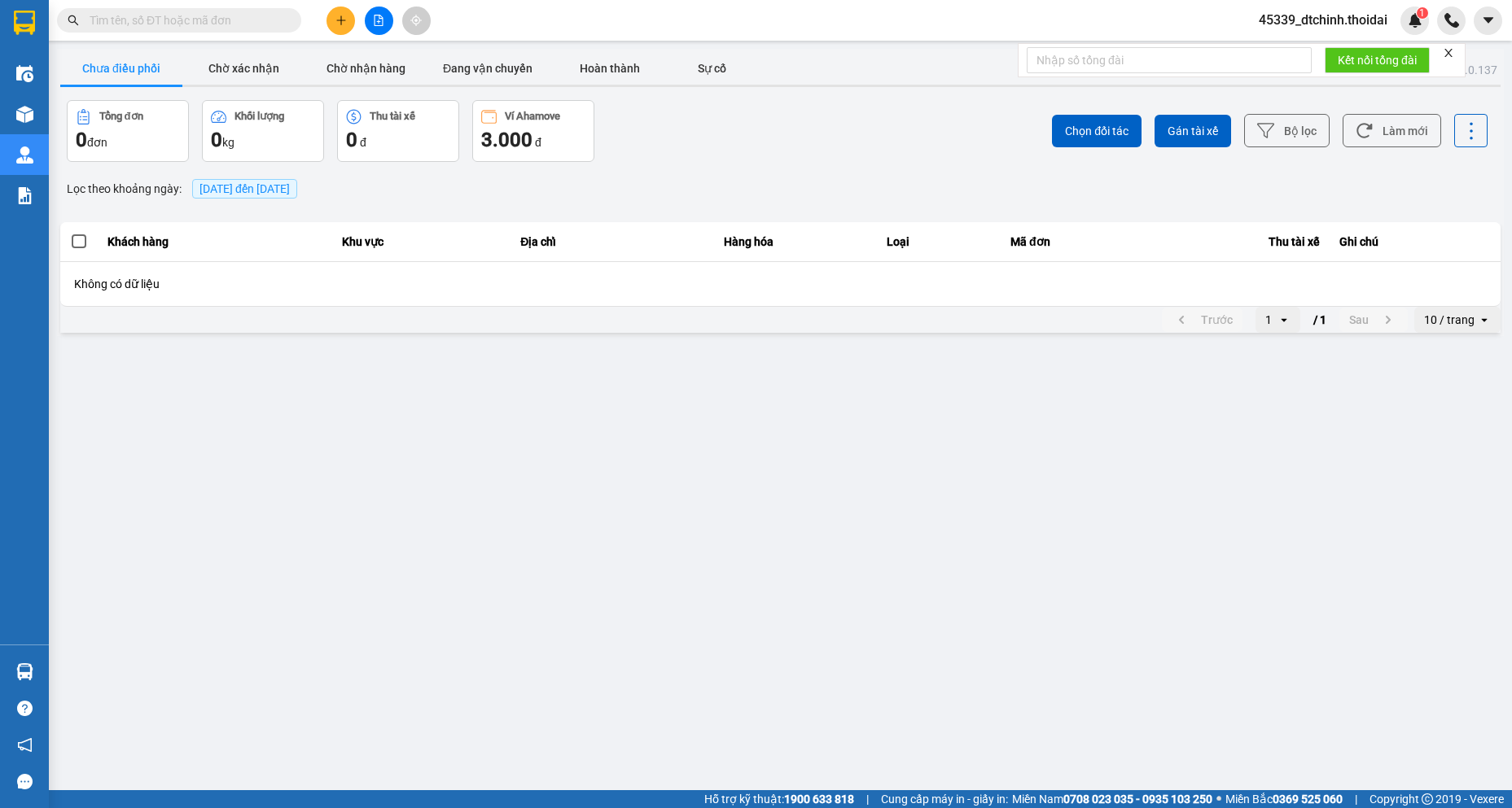
click at [1196, 563] on main "ver: 0.0.137 Chưa điều phối Chờ xác nhận Chờ nhận hàng Đang vận chuyển Hoàn thà…" at bounding box center [756, 395] width 1512 height 790
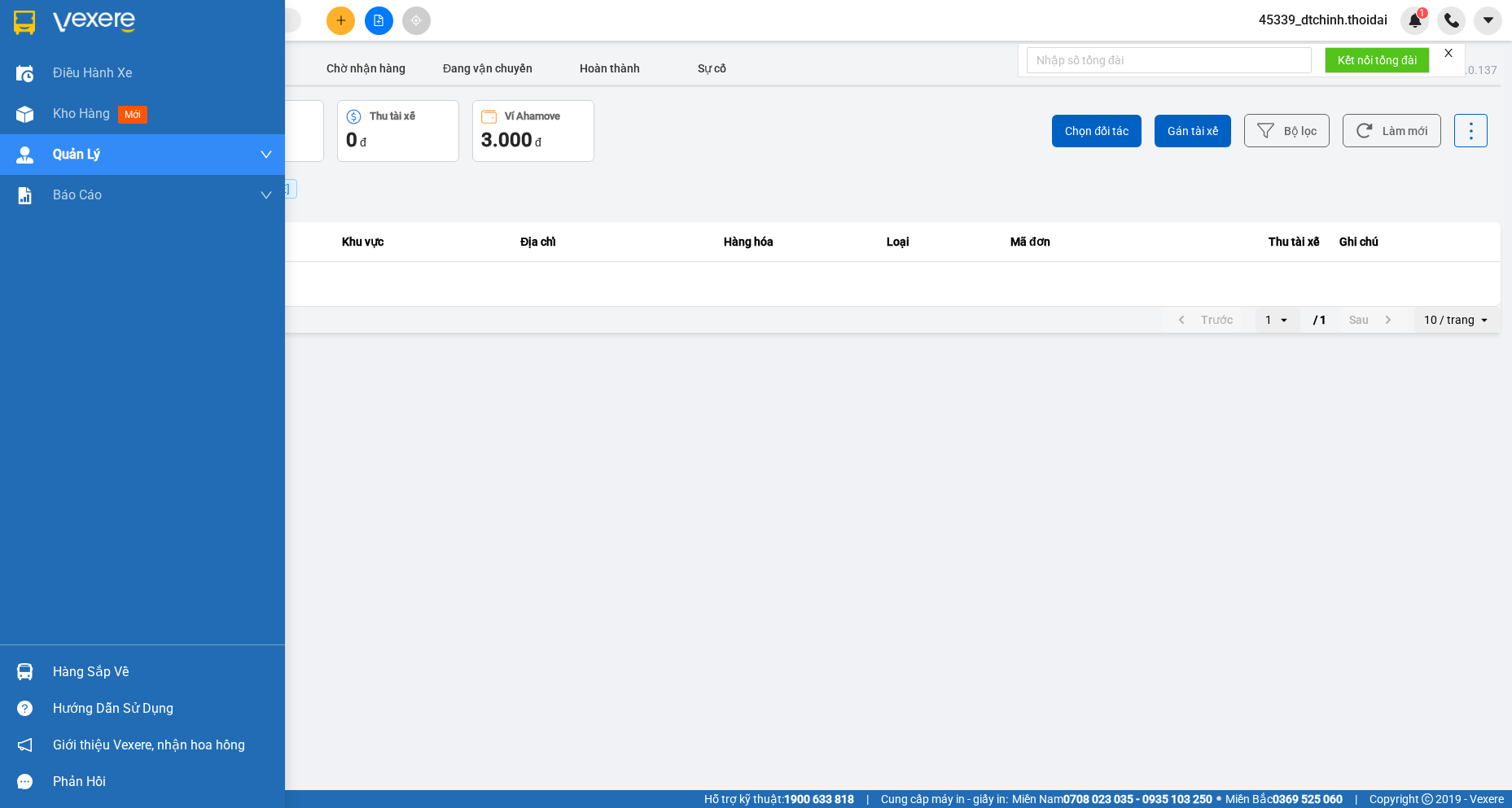
drag, startPoint x: 71, startPoint y: 671, endPoint x: 66, endPoint y: 662, distance: 10.3
click at [72, 671] on div "Hàng sắp về" at bounding box center [162, 672] width 220 height 25
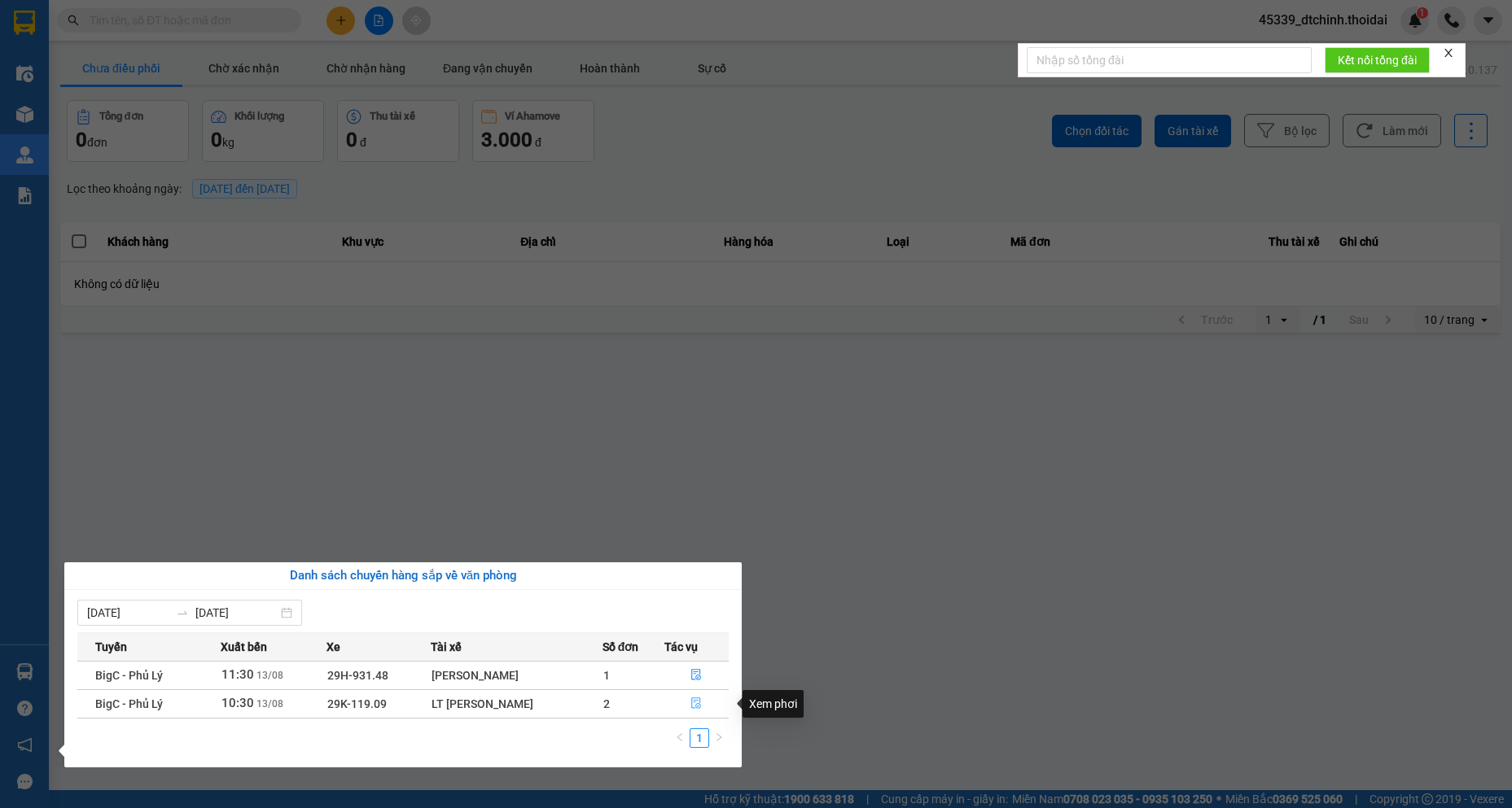
click at [696, 704] on icon "file-done" at bounding box center [696, 704] width 12 height 12
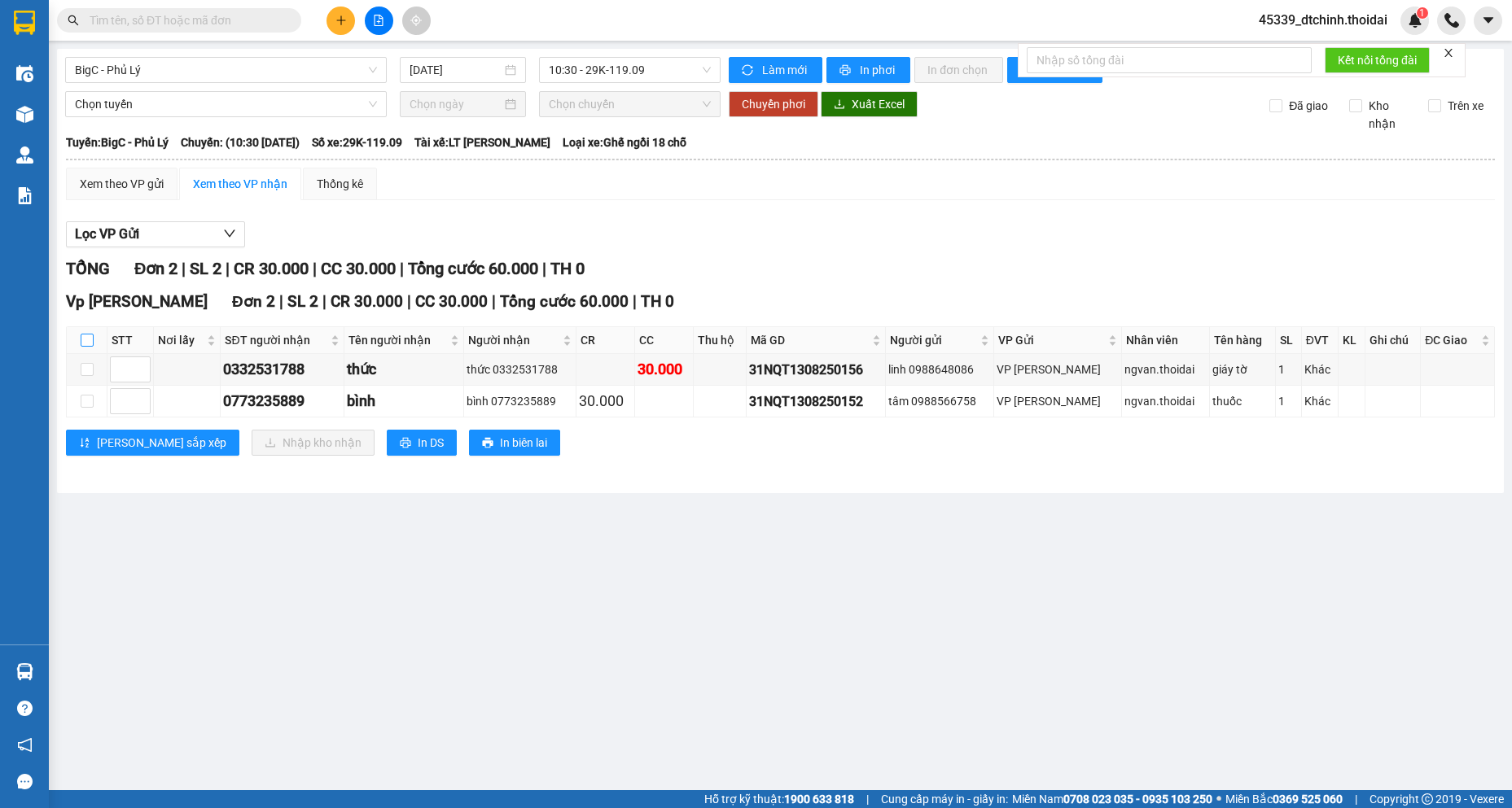
click at [88, 334] on input "checkbox" at bounding box center [87, 340] width 13 height 13
checkbox input "true"
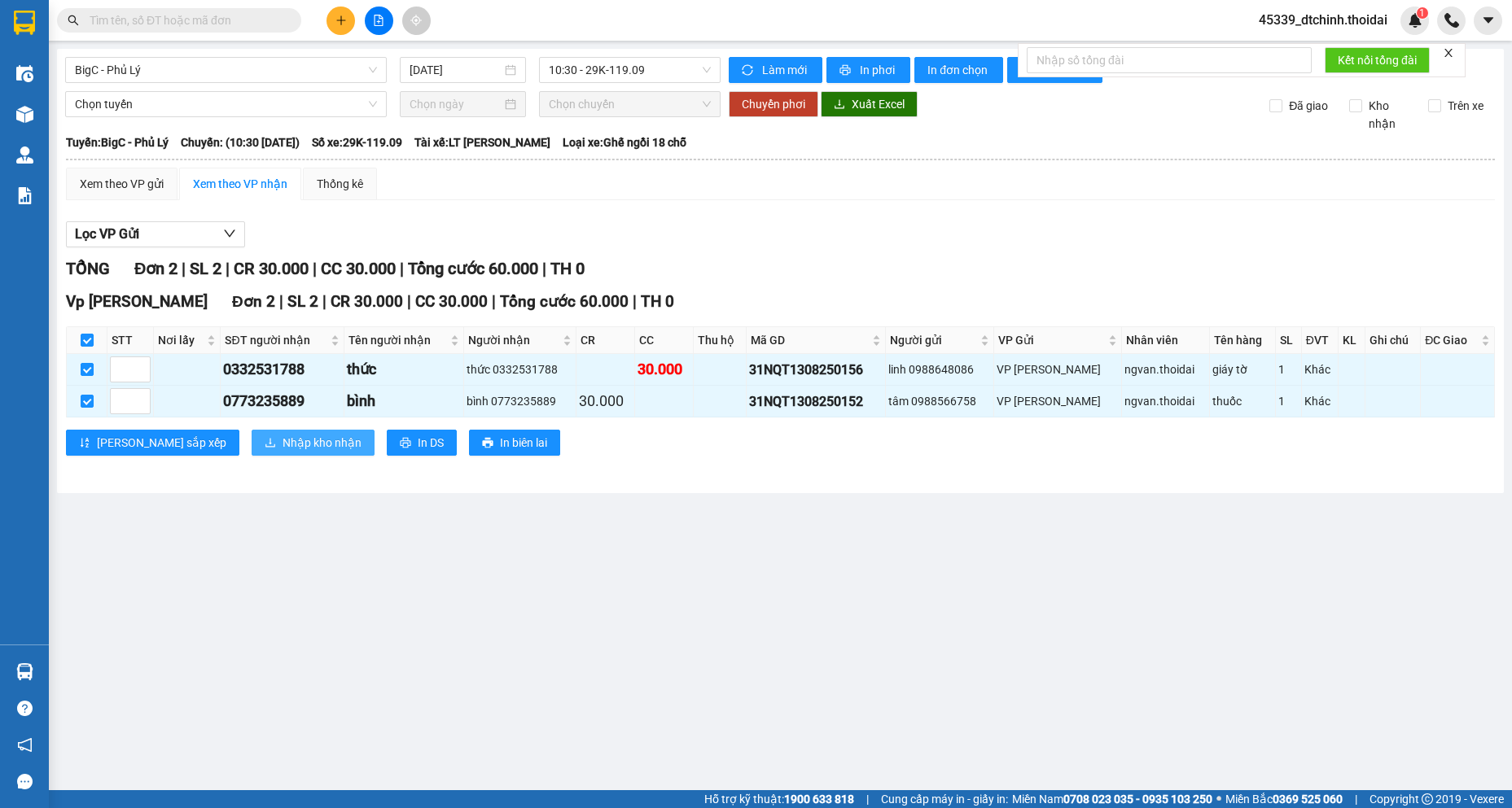
click at [257, 456] on button "Nhập kho nhận" at bounding box center [313, 443] width 123 height 26
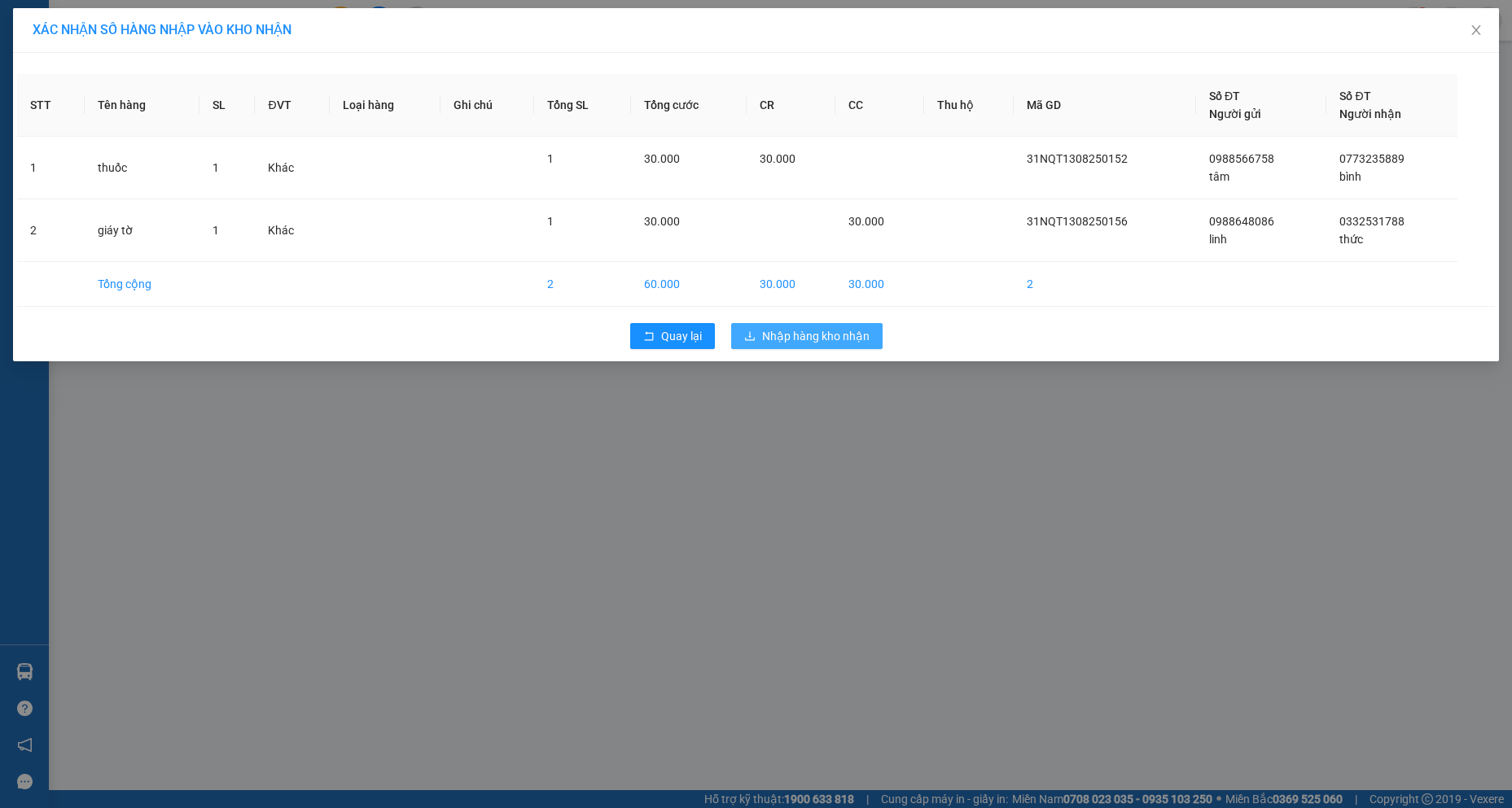
click at [816, 337] on span "Nhập hàng kho nhận" at bounding box center [816, 337] width 108 height 18
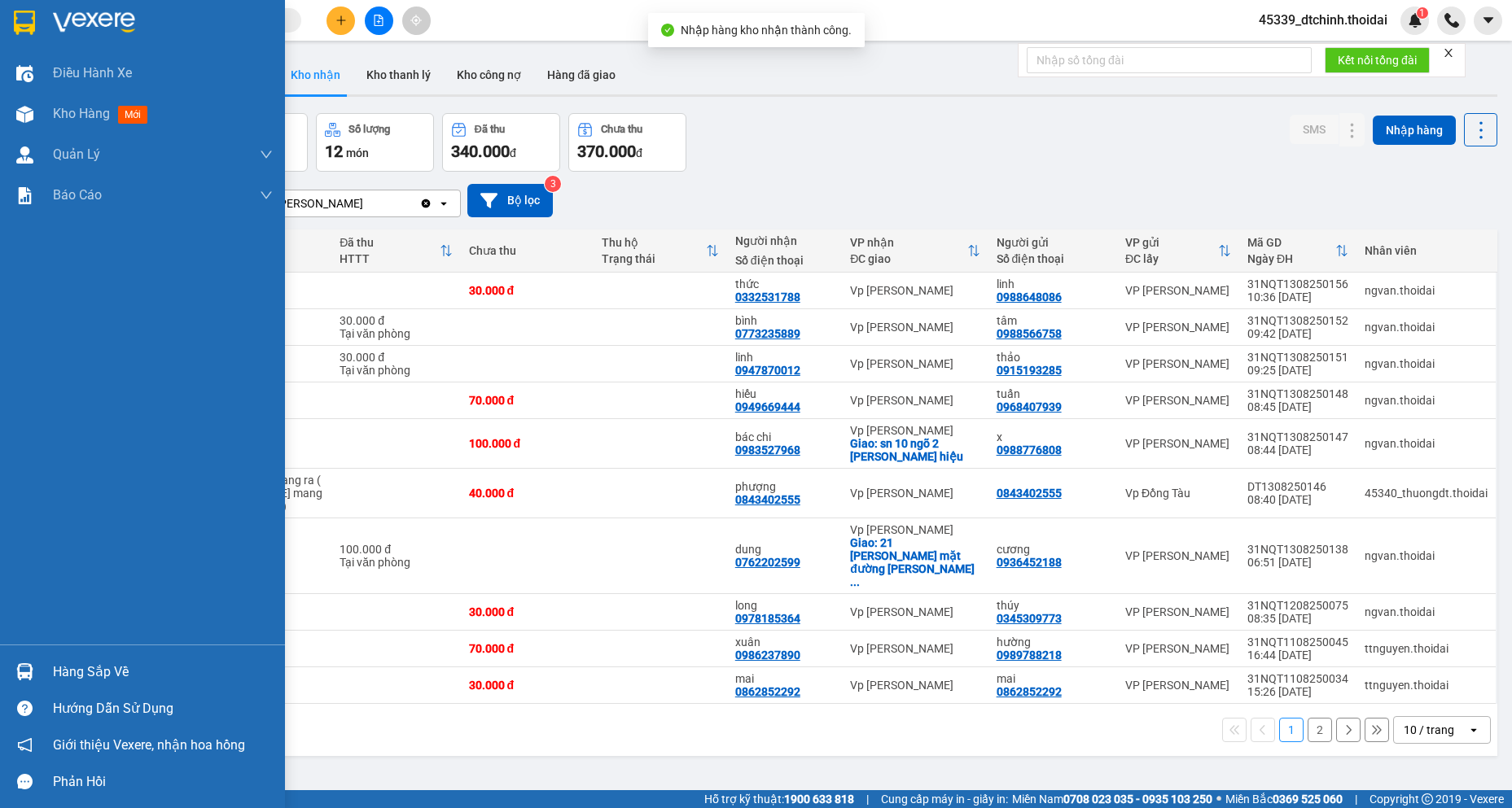
click at [88, 669] on div "Hàng sắp về" at bounding box center [162, 672] width 220 height 25
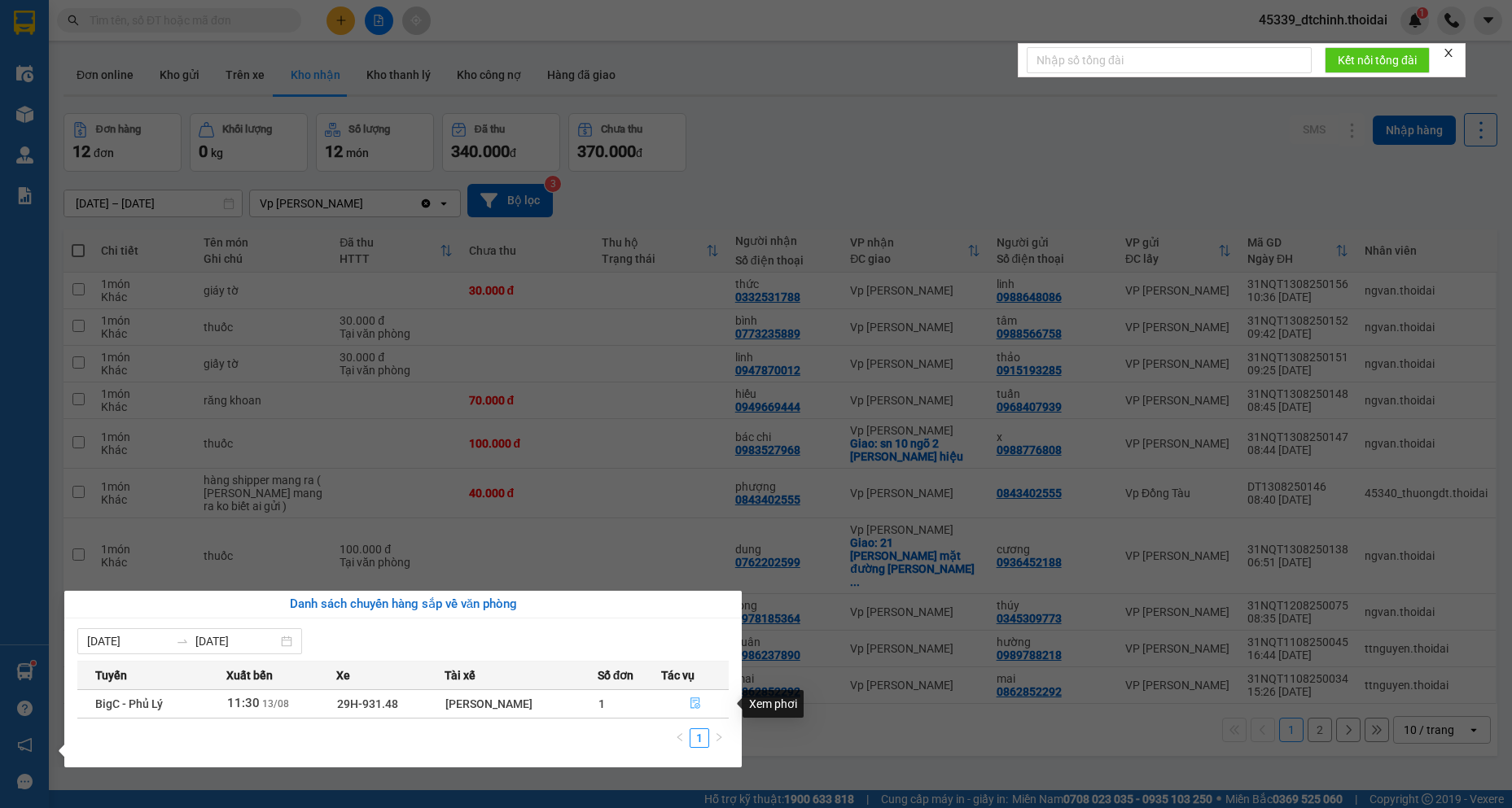
click at [694, 705] on icon "file-done" at bounding box center [696, 704] width 12 height 12
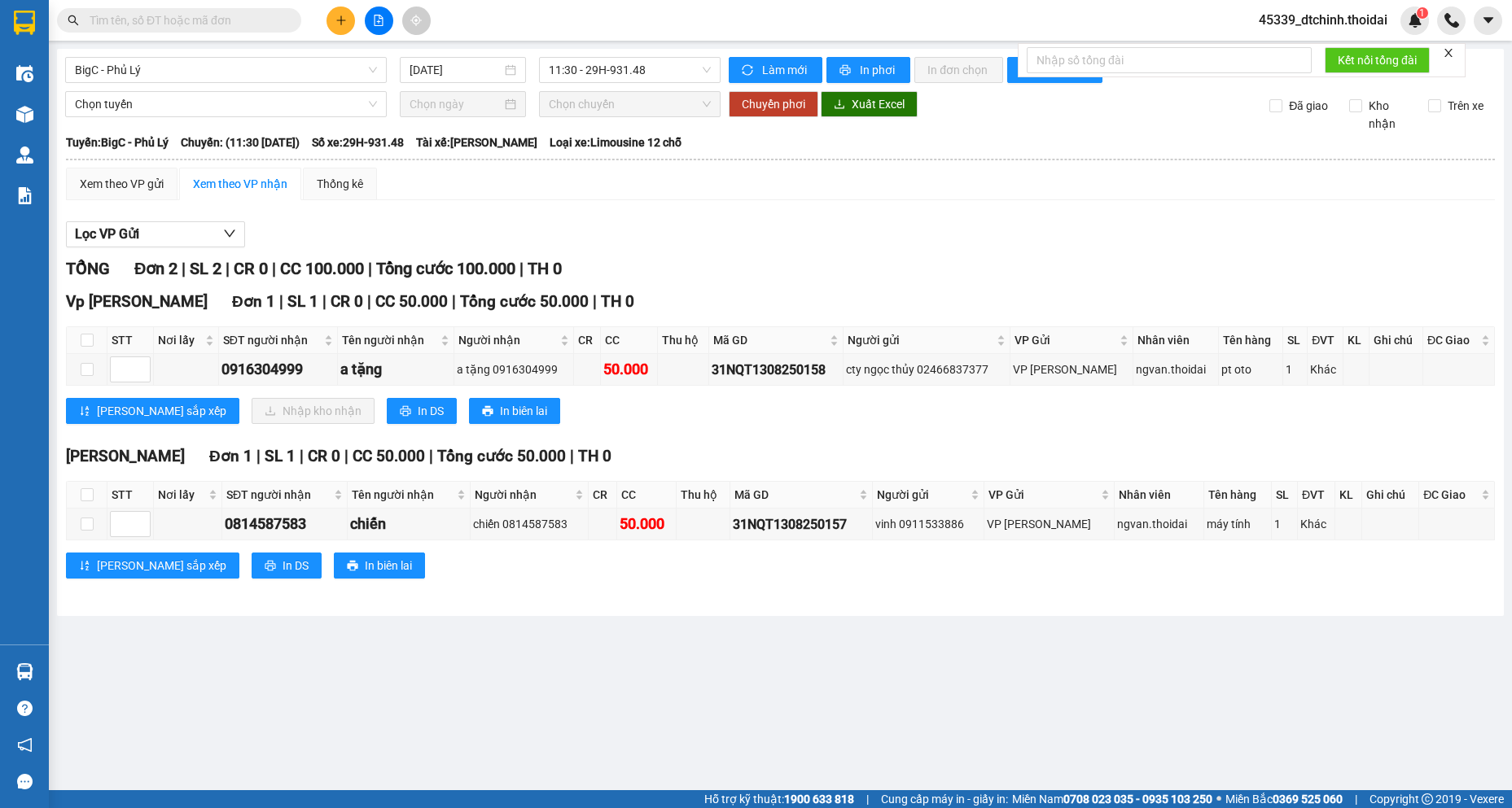
click at [95, 342] on th at bounding box center [86, 341] width 40 height 27
click at [85, 337] on input "checkbox" at bounding box center [87, 340] width 13 height 13
checkbox input "true"
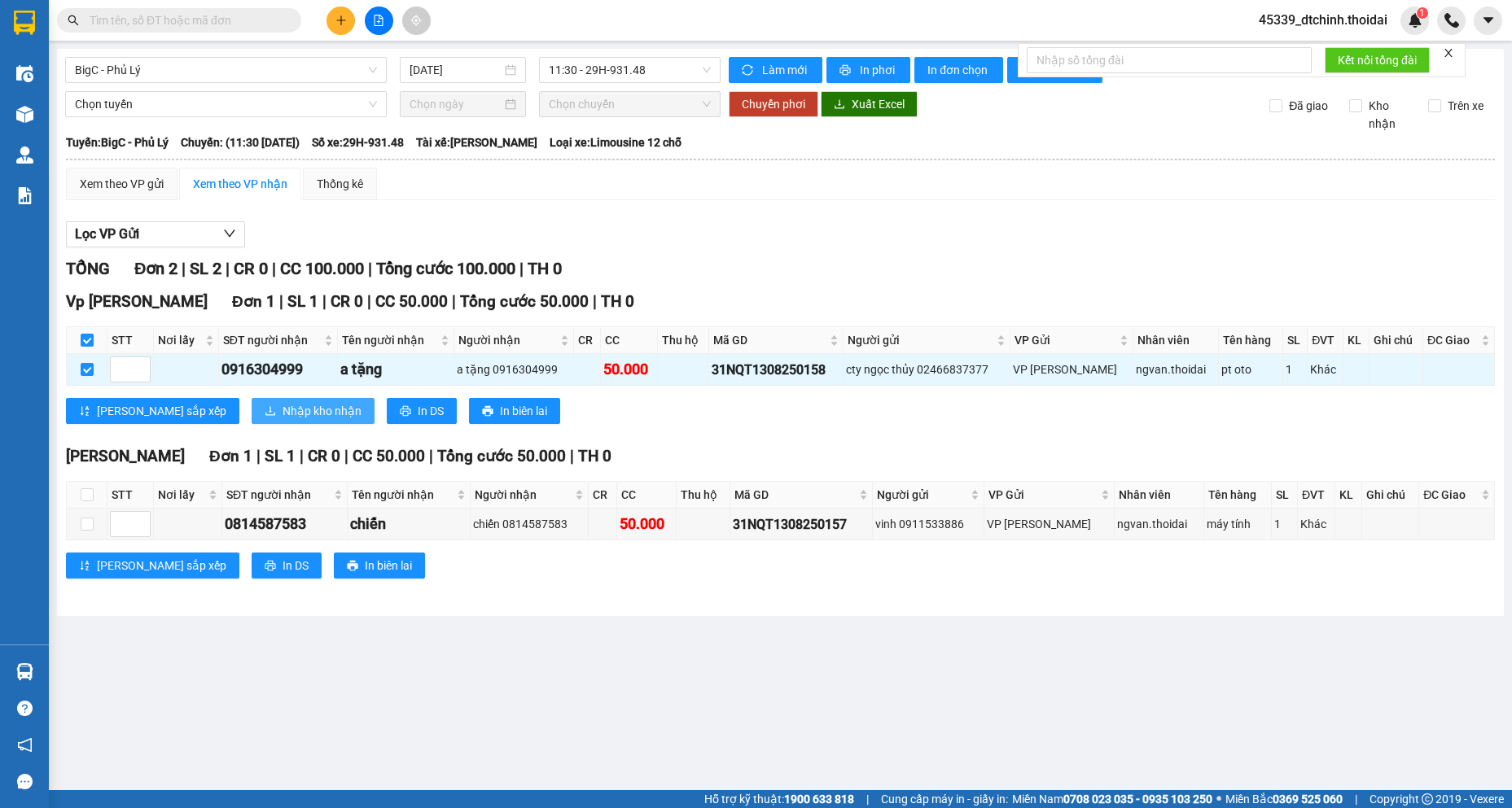
click at [282, 414] on span "Nhập kho nhận" at bounding box center [322, 411] width 79 height 18
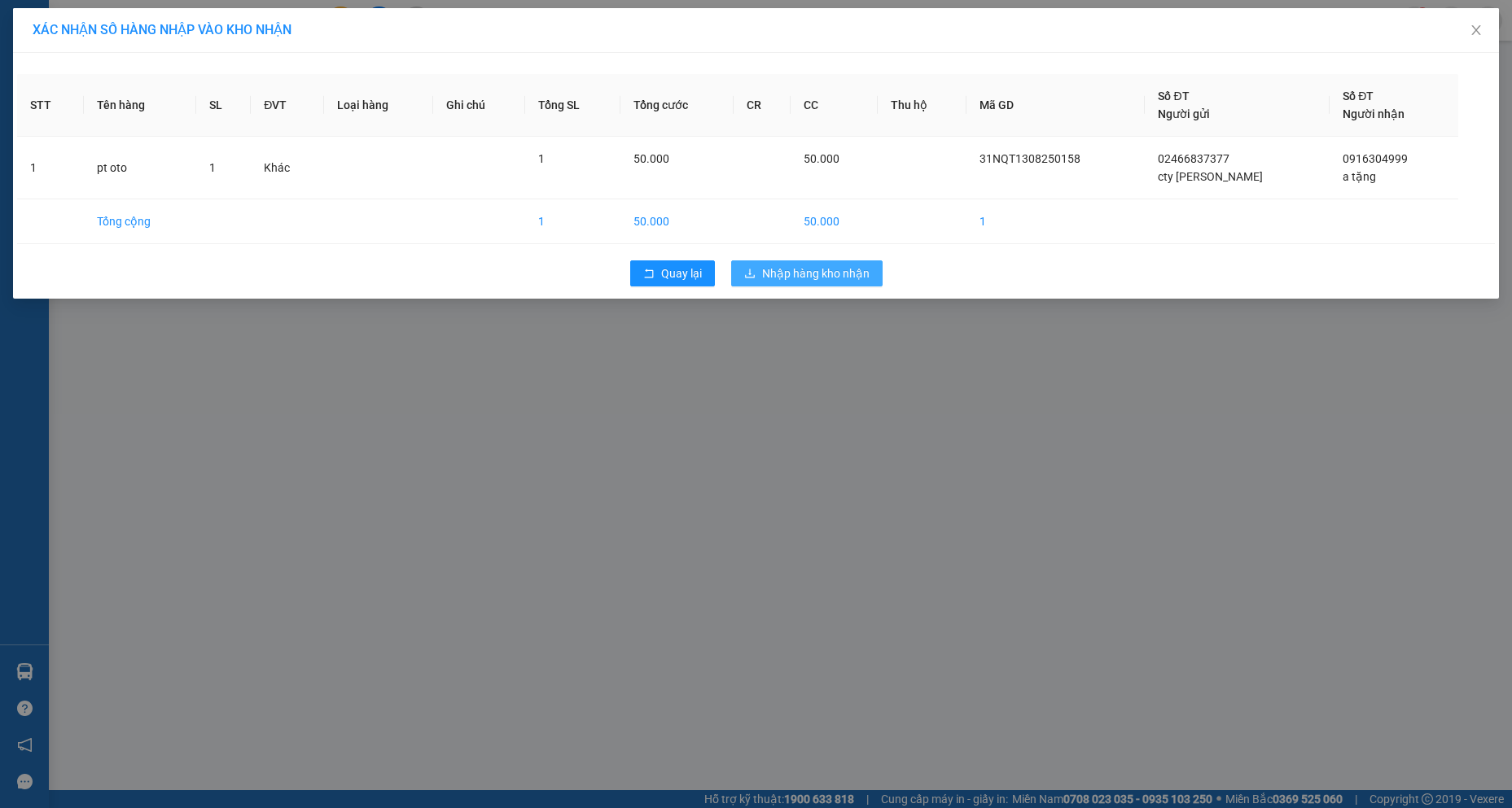
click at [776, 277] on span "Nhập hàng kho nhận" at bounding box center [816, 273] width 108 height 18
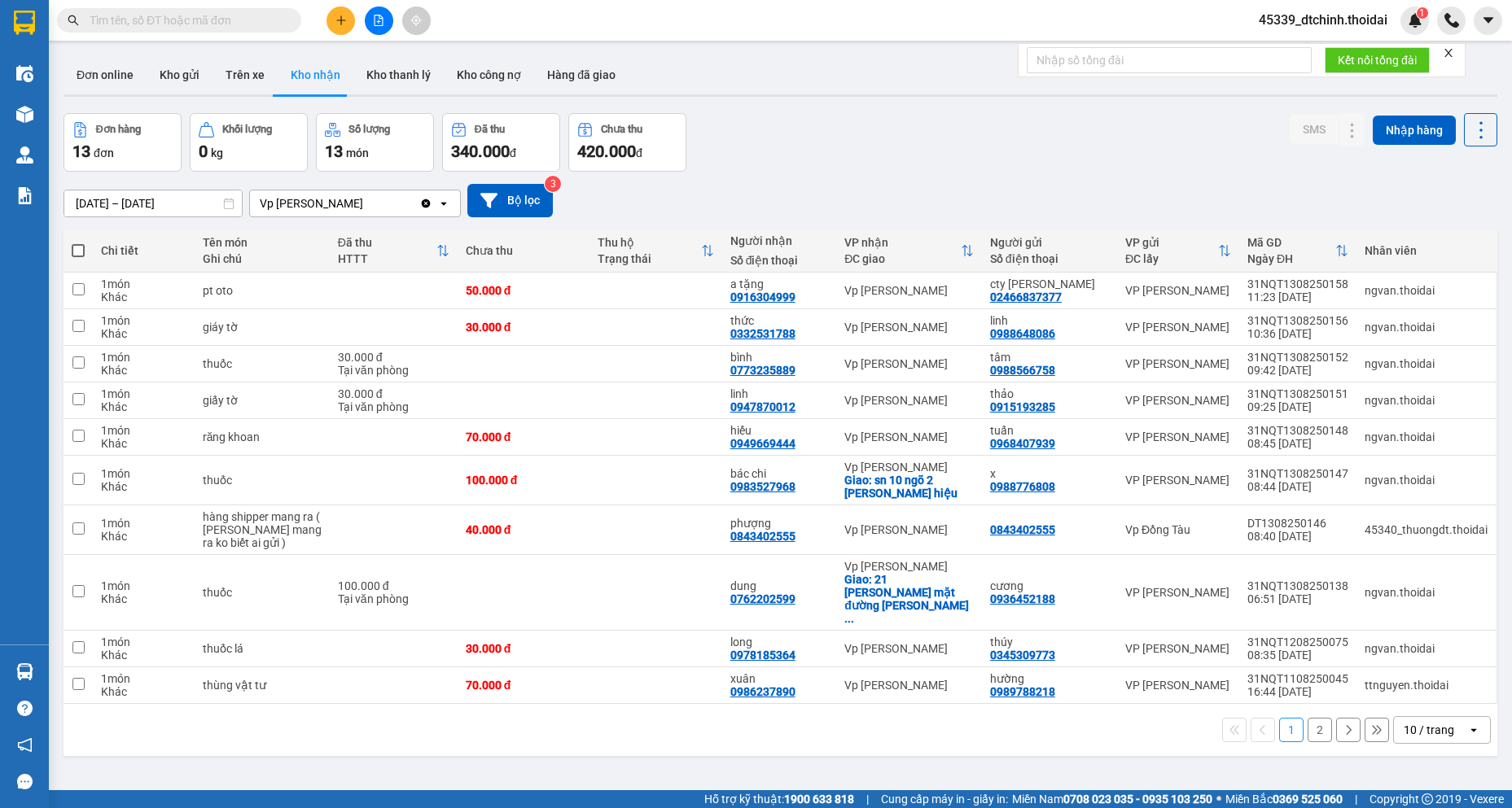
click at [239, 19] on input "text" at bounding box center [185, 21] width 192 height 18
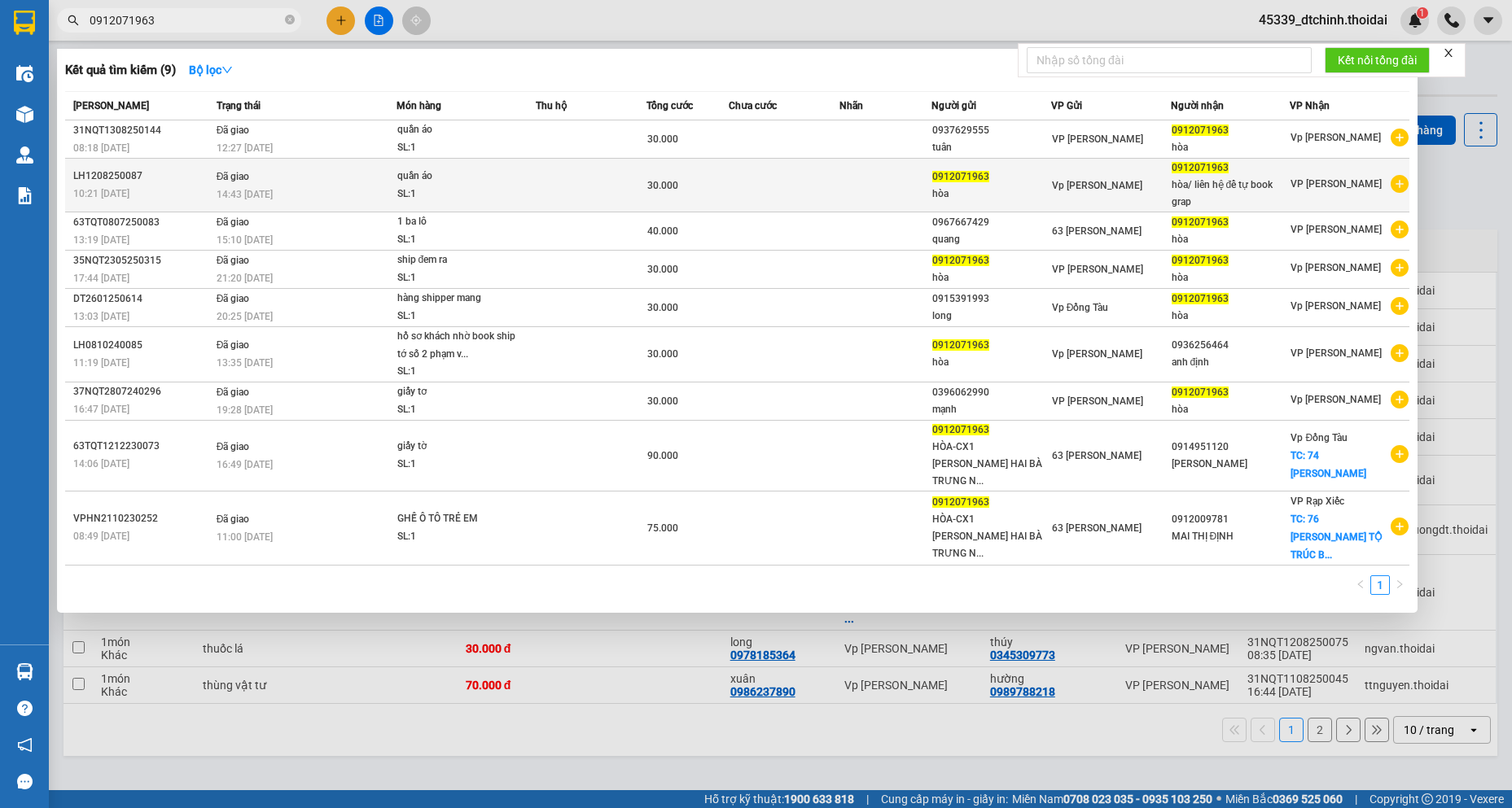
type input "0912071963"
click at [1392, 188] on icon "plus-circle" at bounding box center [1399, 184] width 18 height 18
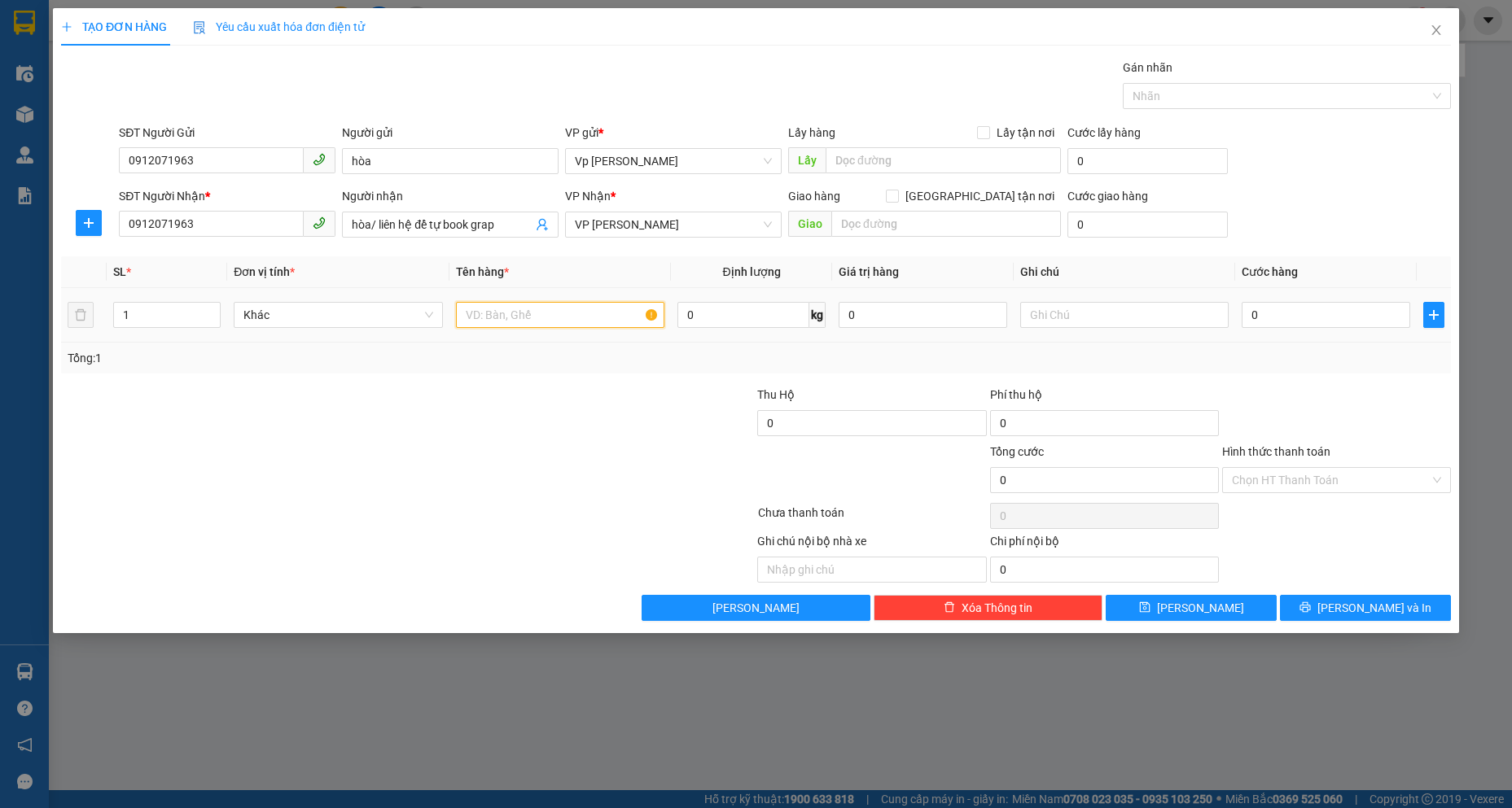
click at [513, 317] on input "text" at bounding box center [560, 315] width 208 height 26
type input "quần áo"
click at [1289, 304] on input "0" at bounding box center [1325, 315] width 169 height 26
type input "3"
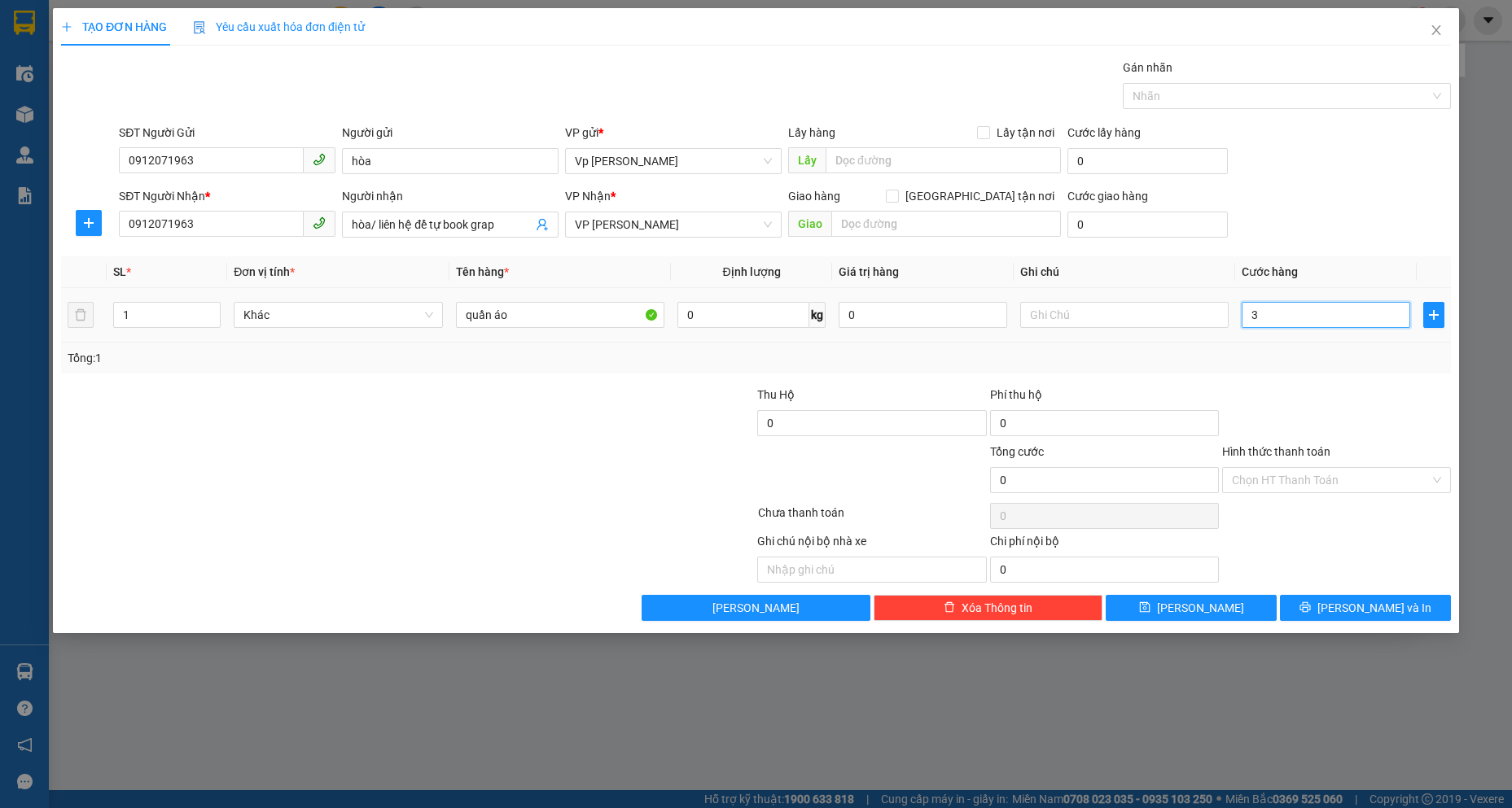
type input "3"
type input "30"
type input "300"
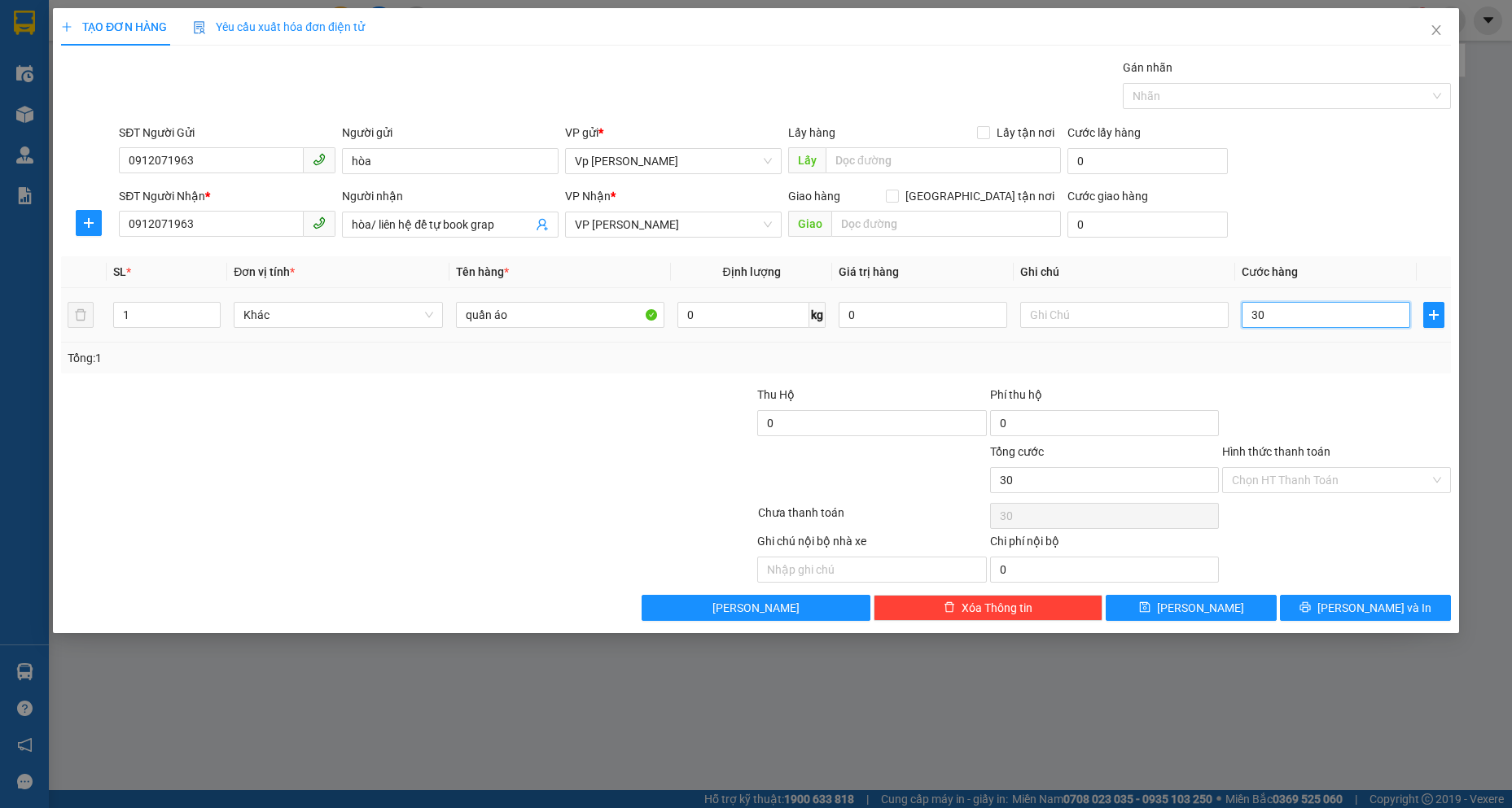
type input "300"
type input "3.000"
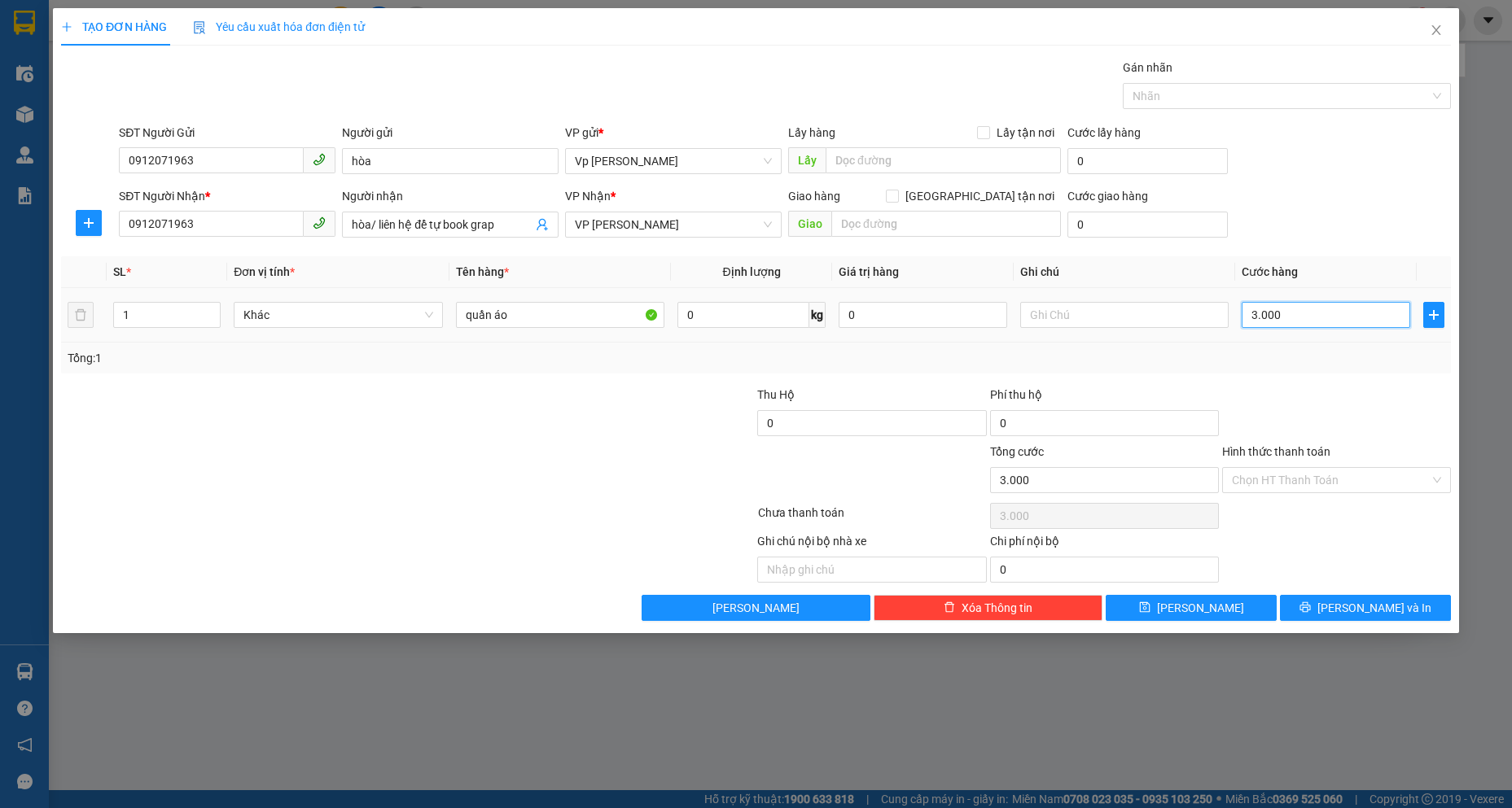
type input "30.000"
click at [1375, 386] on div at bounding box center [1337, 414] width 232 height 57
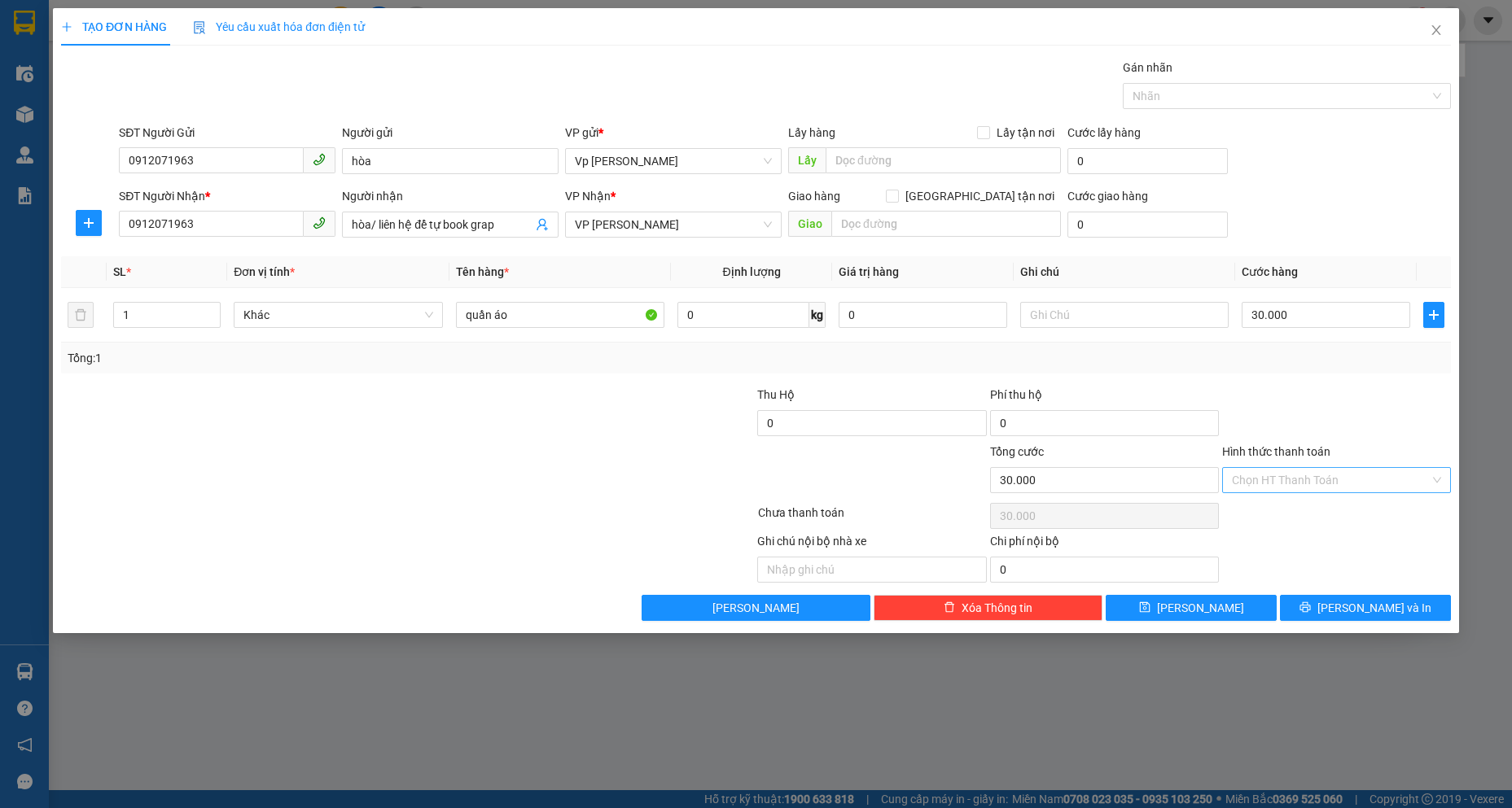
click at [1291, 485] on input "Hình thức thanh toán" at bounding box center [1330, 481] width 198 height 25
click at [1282, 508] on div "Tại văn phòng" at bounding box center [1336, 513] width 209 height 18
type input "0"
click at [1351, 608] on button "[PERSON_NAME] và In" at bounding box center [1365, 608] width 171 height 26
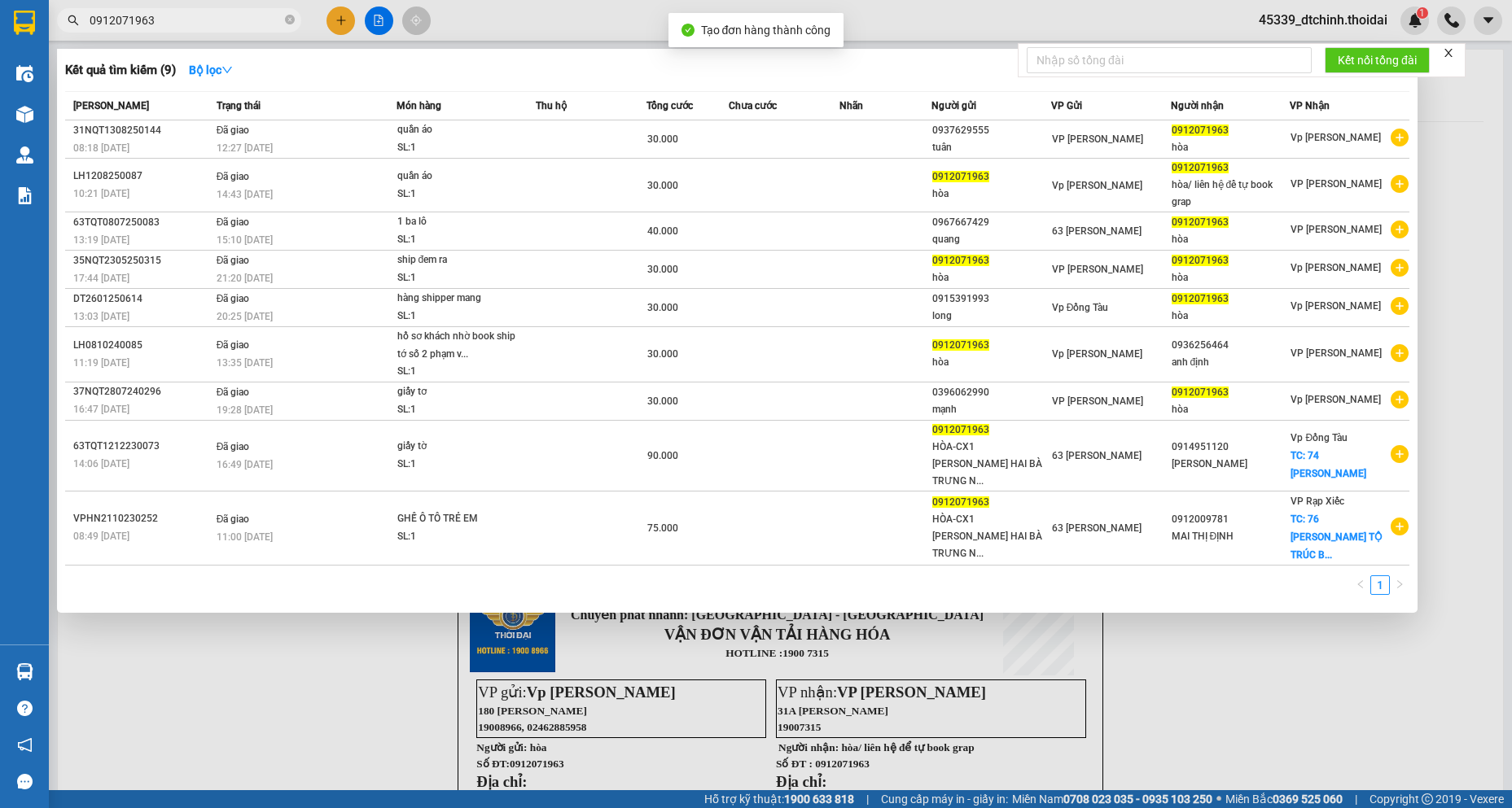
click at [1271, 648] on div at bounding box center [756, 404] width 1512 height 808
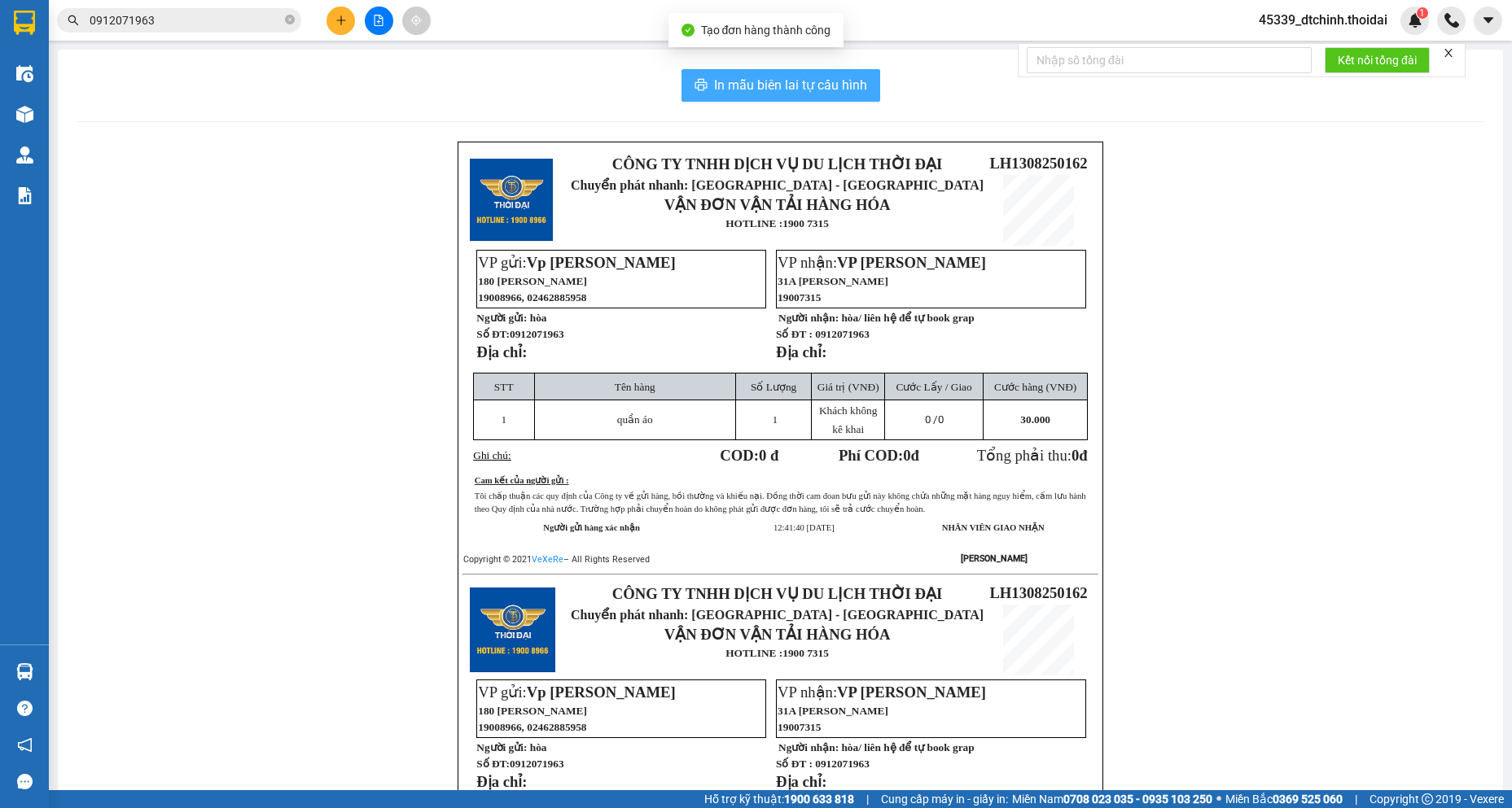
click at [802, 83] on span "In mẫu biên lai tự cấu hình" at bounding box center [790, 85] width 153 height 21
